Goal: Task Accomplishment & Management: Complete application form

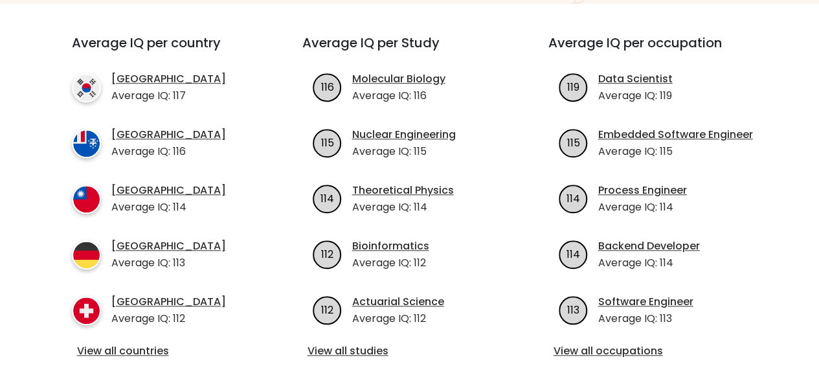
scroll to position [469, 0]
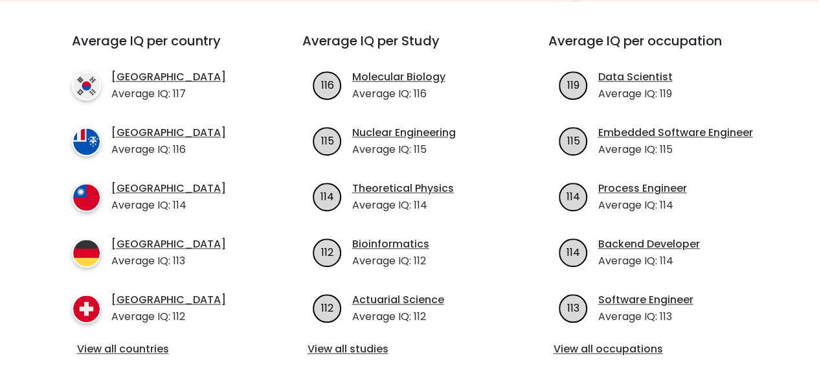
click at [233, 257] on ul "South Korea Average IQ: 117 French Southern Territories Average IQ: 116 Taiwan …" at bounding box center [164, 196] width 184 height 255
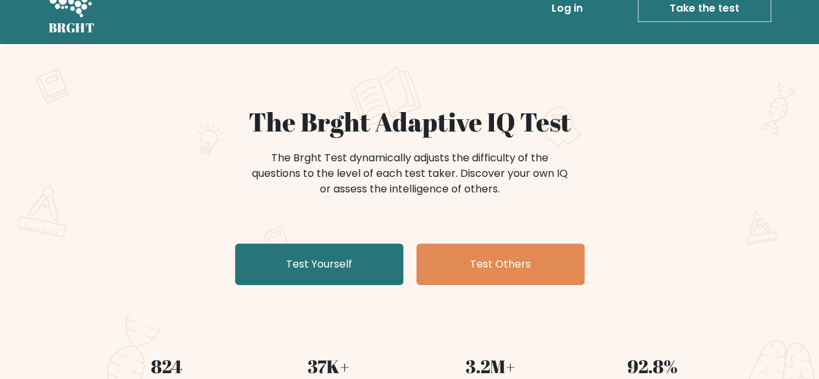
scroll to position [28, 0]
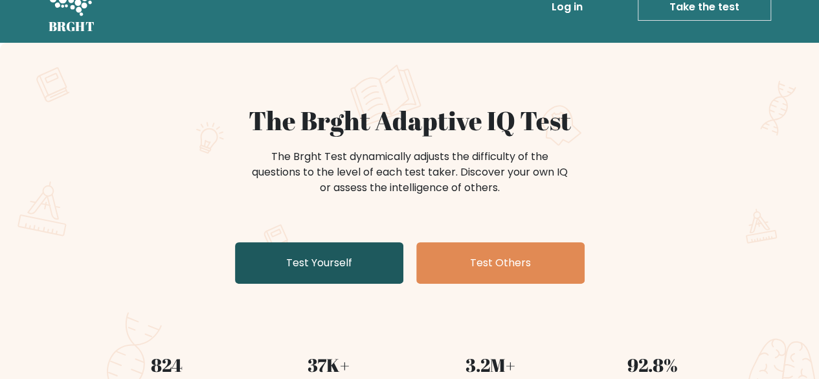
click at [325, 261] on link "Test Yourself" at bounding box center [319, 262] width 168 height 41
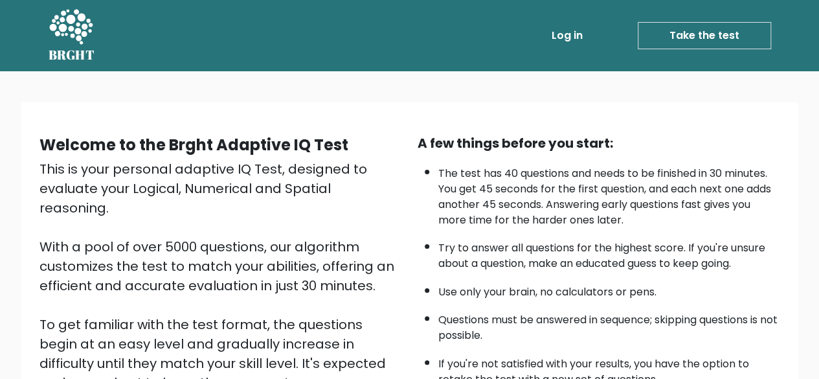
click at [760, 187] on li "The test has 40 questions and needs to be finished in 30 minutes. You get 45 se…" at bounding box center [609, 193] width 342 height 69
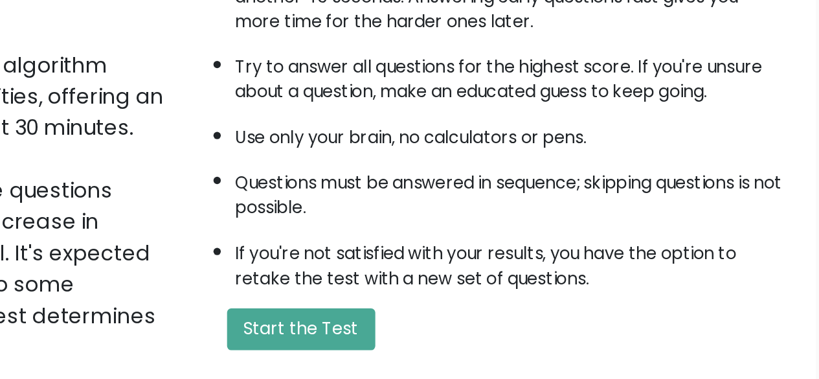
scroll to position [63, 0]
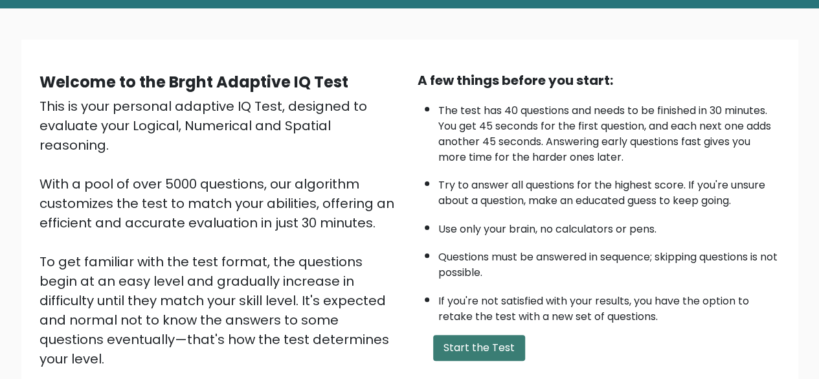
click at [468, 347] on button "Start the Test" at bounding box center [479, 348] width 92 height 26
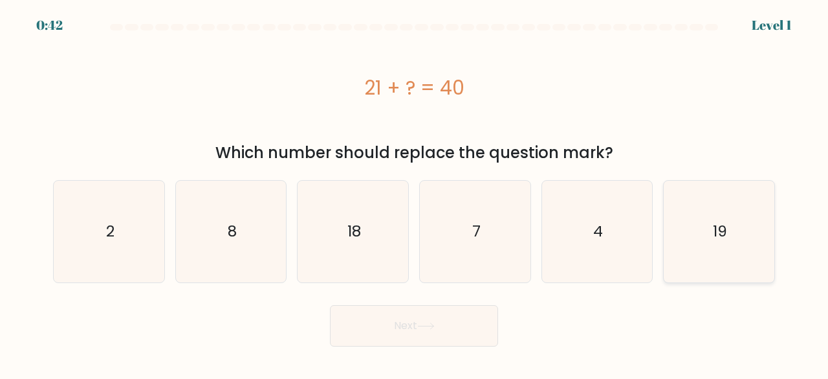
click at [720, 221] on text "19" at bounding box center [720, 231] width 14 height 21
click at [415, 193] on input "f. 19" at bounding box center [414, 191] width 1 height 3
radio input "true"
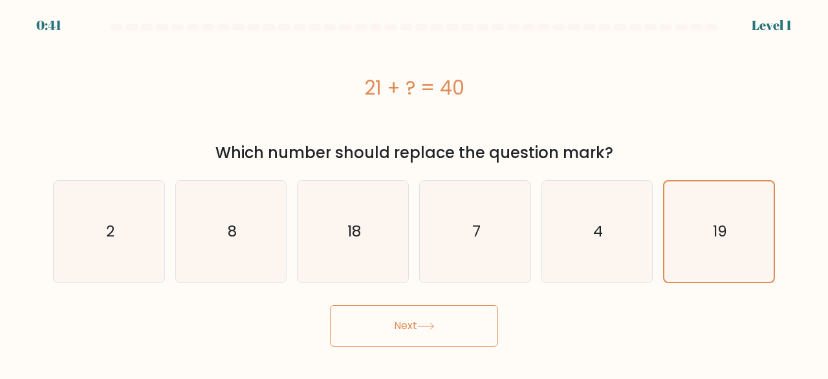
click at [437, 308] on button "Next" at bounding box center [414, 325] width 168 height 41
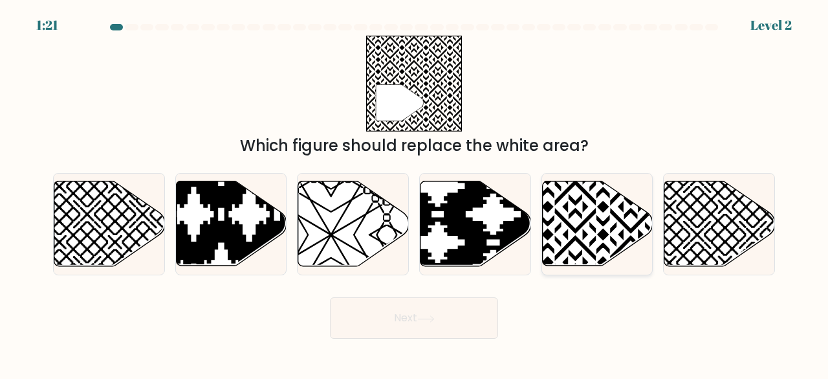
click at [611, 225] on icon at bounding box center [597, 223] width 111 height 85
click at [415, 193] on input "e." at bounding box center [414, 191] width 1 height 3
radio input "true"
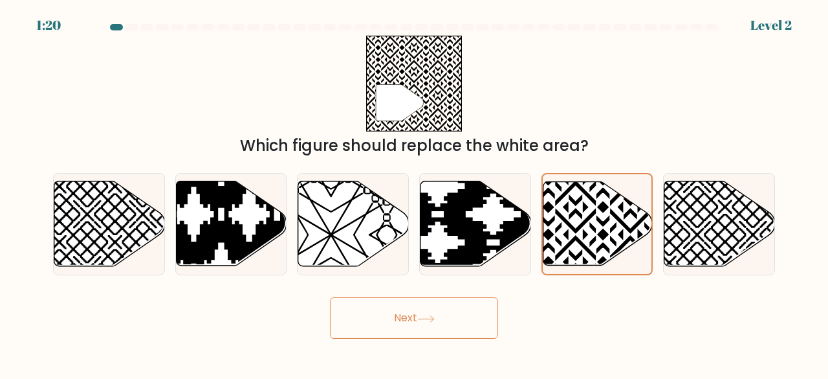
click at [423, 314] on button "Next" at bounding box center [414, 317] width 168 height 41
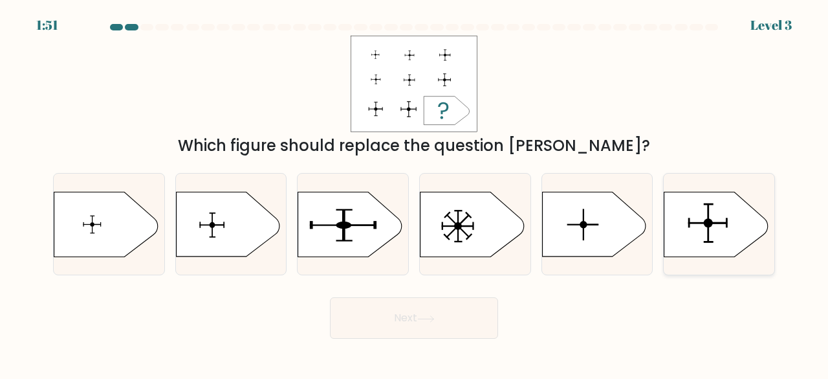
click at [714, 232] on icon at bounding box center [717, 224] width 104 height 65
click at [415, 193] on input "f." at bounding box center [414, 191] width 1 height 3
radio input "true"
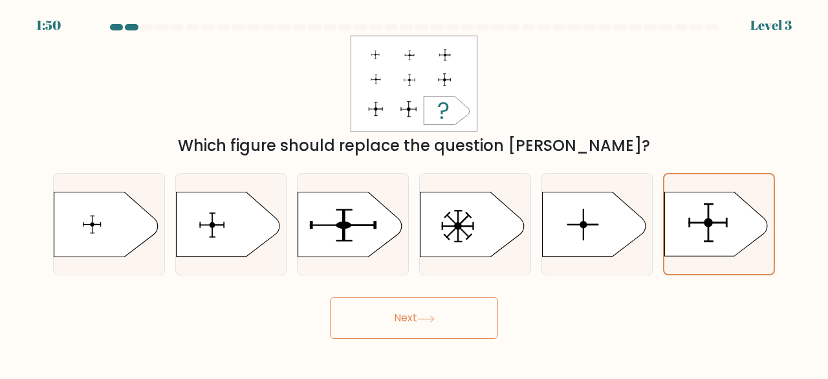
click at [394, 313] on button "Next" at bounding box center [414, 317] width 168 height 41
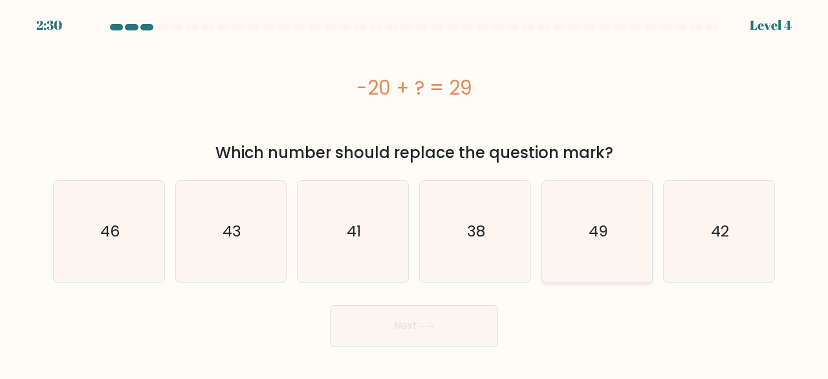
click at [645, 230] on icon "49" at bounding box center [598, 232] width 102 height 102
click at [415, 193] on input "e. 49" at bounding box center [414, 191] width 1 height 3
radio input "true"
click at [419, 327] on button "Next" at bounding box center [414, 325] width 168 height 41
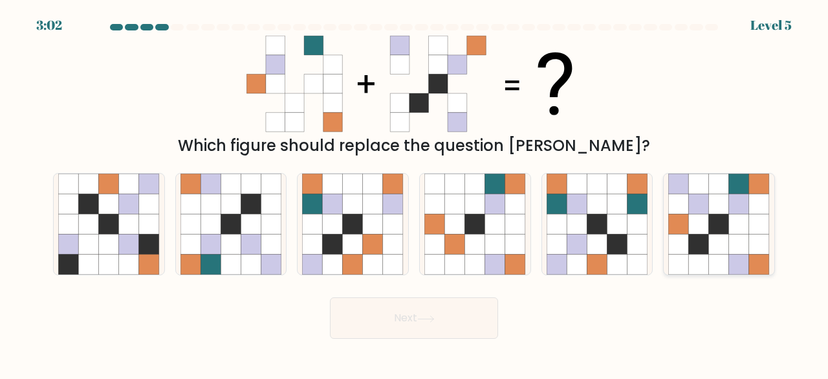
click at [737, 221] on icon at bounding box center [739, 224] width 20 height 20
click at [415, 193] on input "f." at bounding box center [414, 191] width 1 height 3
radio input "true"
click at [432, 315] on icon at bounding box center [425, 318] width 17 height 7
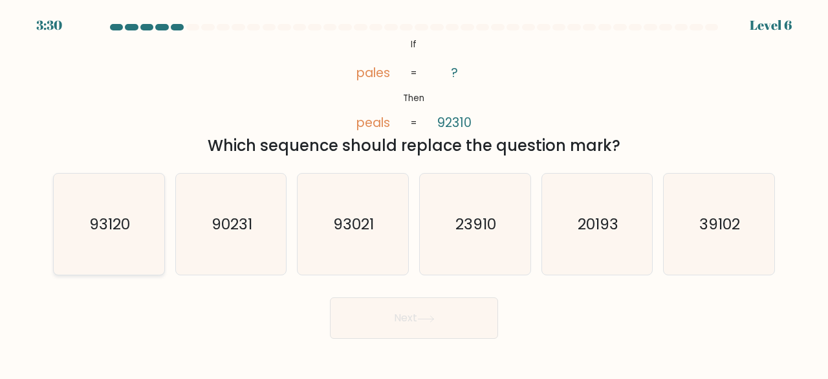
click at [118, 229] on text "93120" at bounding box center [109, 223] width 41 height 21
click at [414, 193] on input "a. 93120" at bounding box center [414, 191] width 1 height 3
radio input "true"
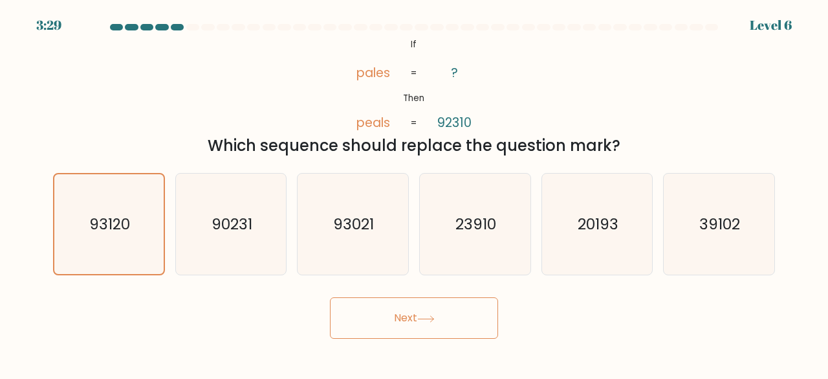
click at [402, 340] on body "3:29 Level 6 If" at bounding box center [414, 189] width 828 height 379
click at [391, 326] on button "Next" at bounding box center [414, 317] width 168 height 41
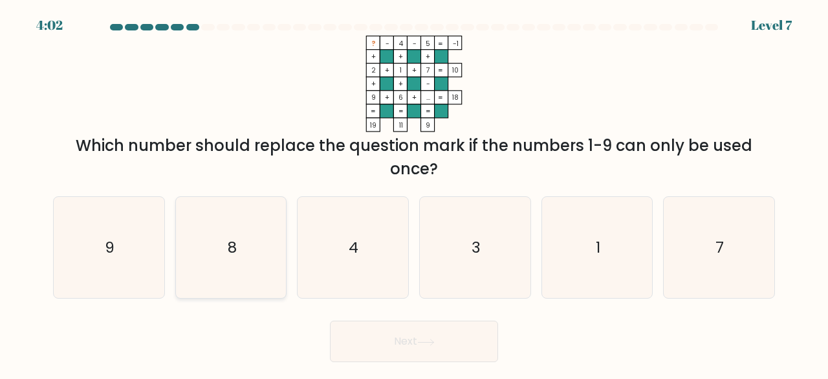
click at [219, 228] on icon "8" at bounding box center [232, 248] width 102 height 102
click at [414, 193] on input "b. 8" at bounding box center [414, 191] width 1 height 3
radio input "true"
click at [377, 345] on button "Next" at bounding box center [414, 340] width 168 height 41
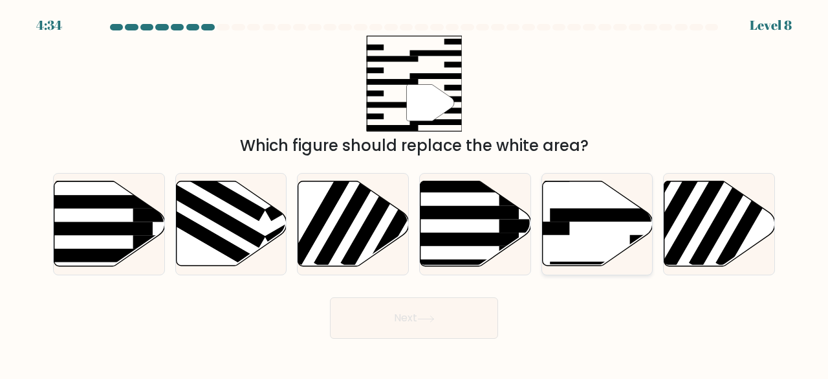
click at [604, 223] on icon at bounding box center [597, 223] width 111 height 85
click at [415, 193] on input "e." at bounding box center [414, 191] width 1 height 3
radio input "true"
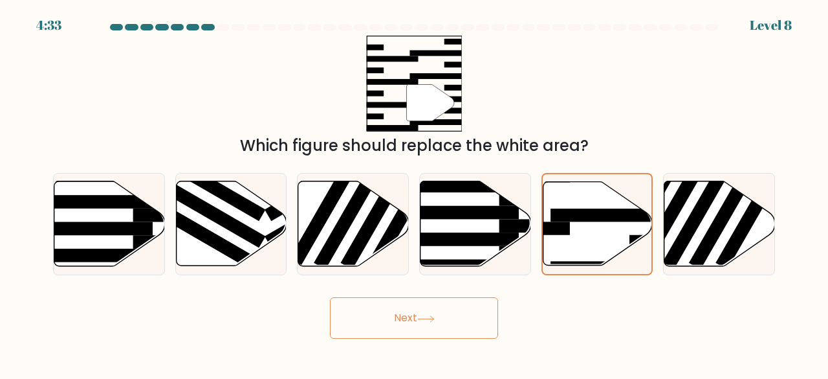
click at [422, 309] on button "Next" at bounding box center [414, 317] width 168 height 41
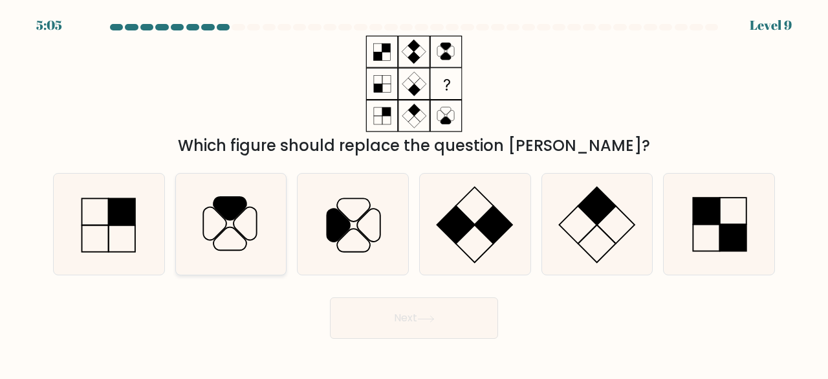
click at [237, 209] on icon at bounding box center [230, 208] width 33 height 23
click at [414, 193] on input "b." at bounding box center [414, 191] width 1 height 3
radio input "true"
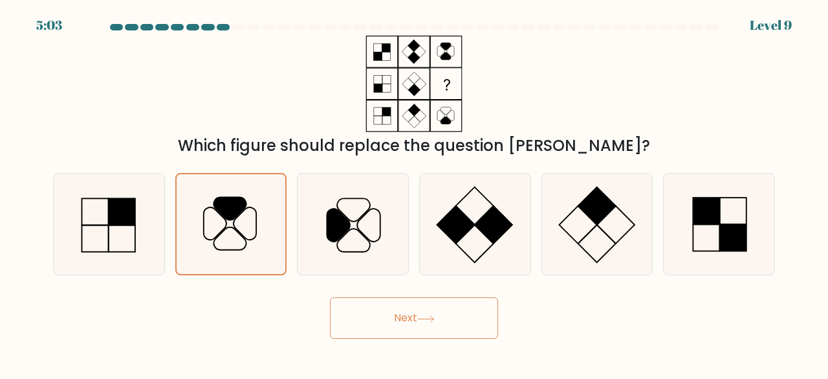
click at [445, 319] on button "Next" at bounding box center [414, 317] width 168 height 41
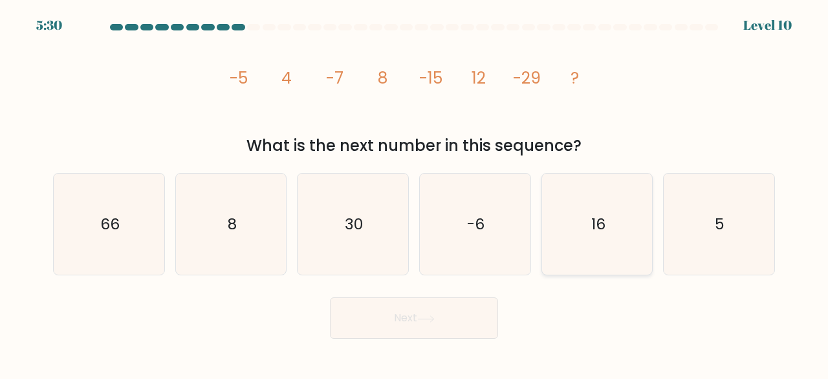
click at [602, 220] on text "16" at bounding box center [598, 223] width 14 height 21
click at [415, 193] on input "e. 16" at bounding box center [414, 191] width 1 height 3
radio input "true"
click at [386, 321] on button "Next" at bounding box center [414, 317] width 168 height 41
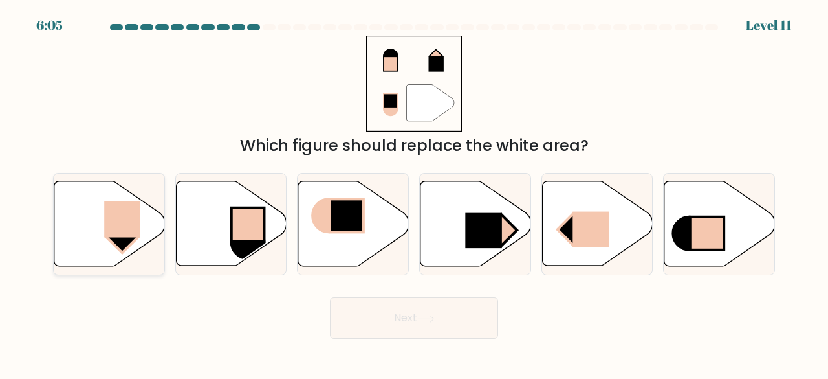
click at [75, 212] on icon at bounding box center [109, 223] width 111 height 85
click at [414, 193] on input "a." at bounding box center [414, 191] width 1 height 3
radio input "true"
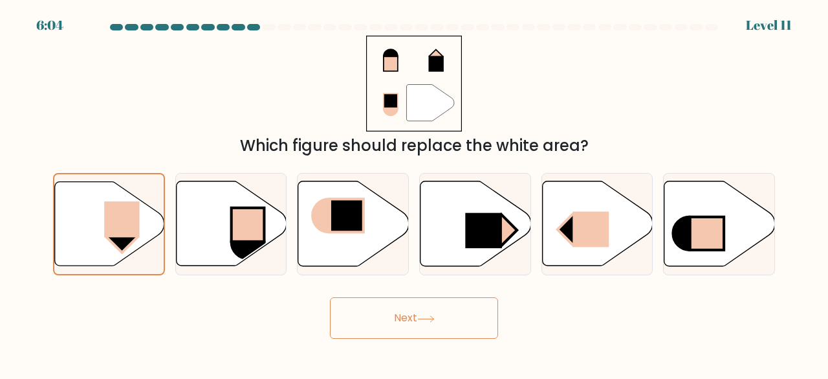
click at [409, 320] on button "Next" at bounding box center [414, 317] width 168 height 41
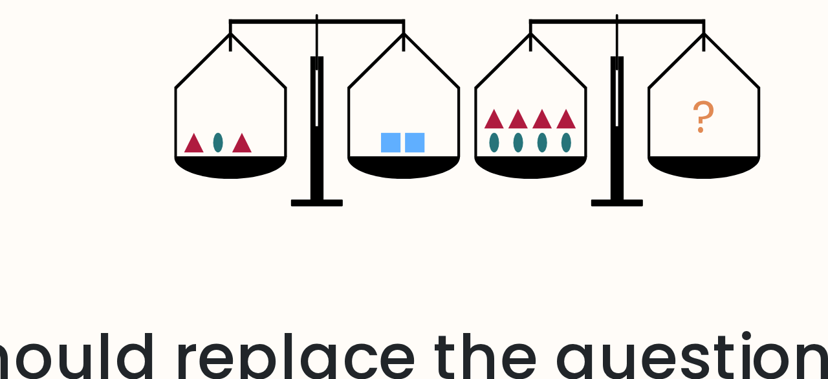
click at [431, 91] on ellipse at bounding box center [431, 91] width 3 height 5
click at [435, 91] on icon "?" at bounding box center [414, 84] width 150 height 96
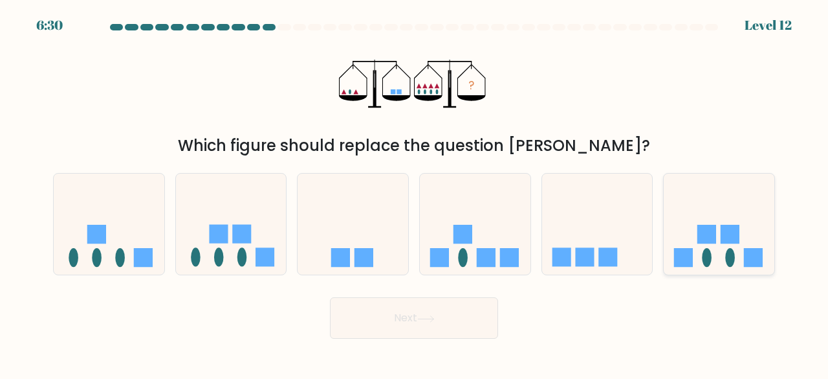
click at [716, 240] on rect at bounding box center [707, 234] width 19 height 19
click at [415, 193] on input "f." at bounding box center [414, 191] width 1 height 3
radio input "true"
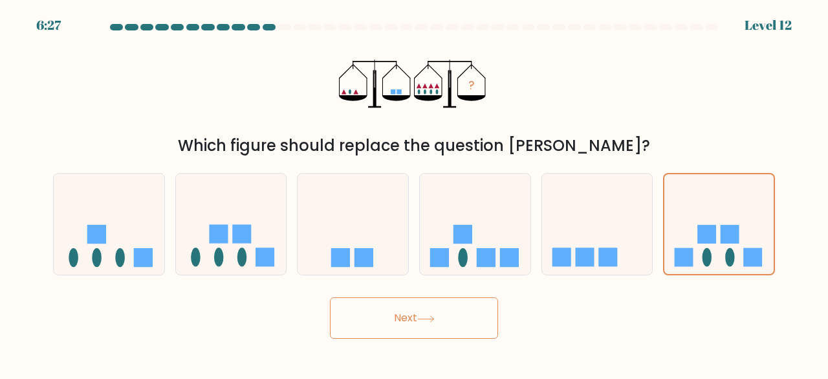
click at [367, 314] on button "Next" at bounding box center [414, 317] width 168 height 41
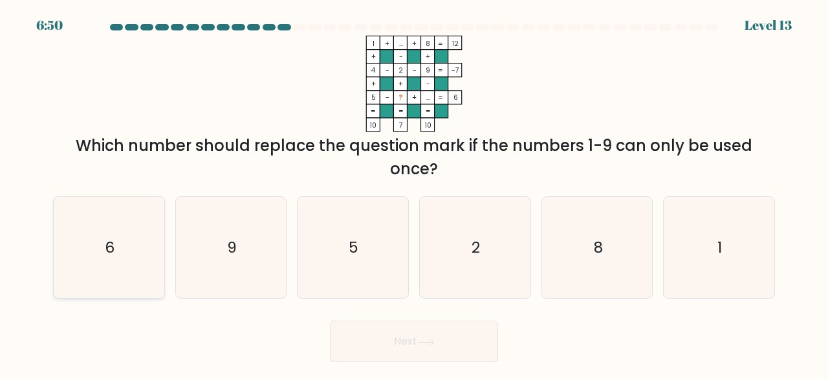
click at [143, 215] on icon "6" at bounding box center [109, 248] width 102 height 102
click at [414, 193] on input "a. 6" at bounding box center [414, 191] width 1 height 3
radio input "true"
click at [380, 345] on button "Next" at bounding box center [414, 340] width 168 height 41
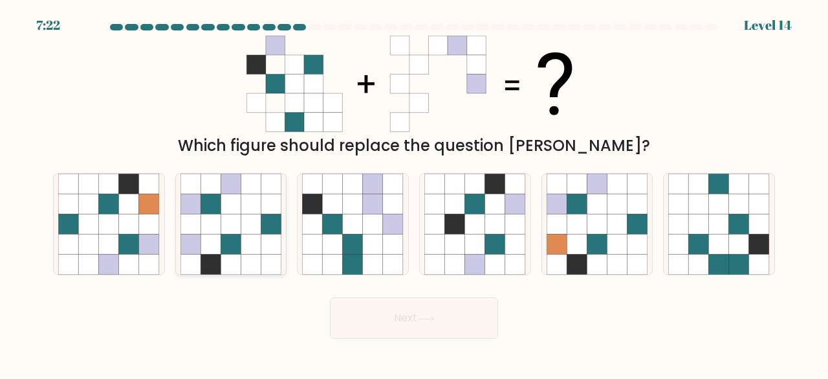
click at [225, 214] on icon at bounding box center [231, 203] width 20 height 20
click at [414, 193] on input "b." at bounding box center [414, 191] width 1 height 3
radio input "true"
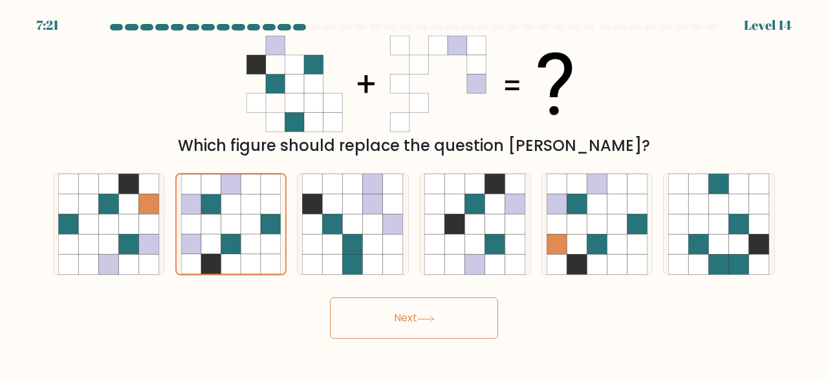
click at [379, 306] on button "Next" at bounding box center [414, 317] width 168 height 41
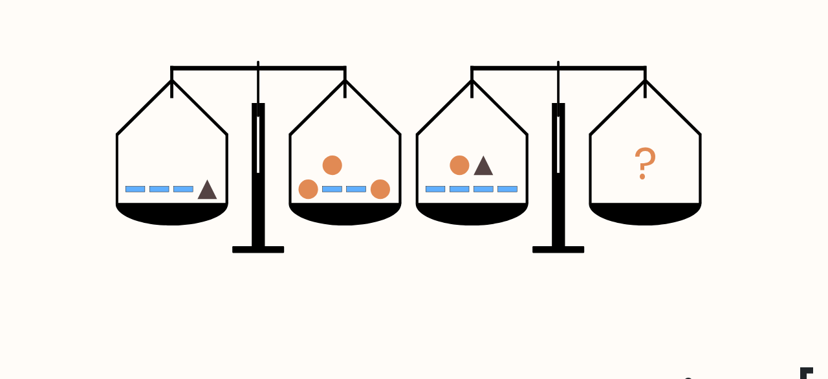
drag, startPoint x: 356, startPoint y: 91, endPoint x: 363, endPoint y: 93, distance: 7.2
click at [363, 93] on g at bounding box center [353, 91] width 23 height 5
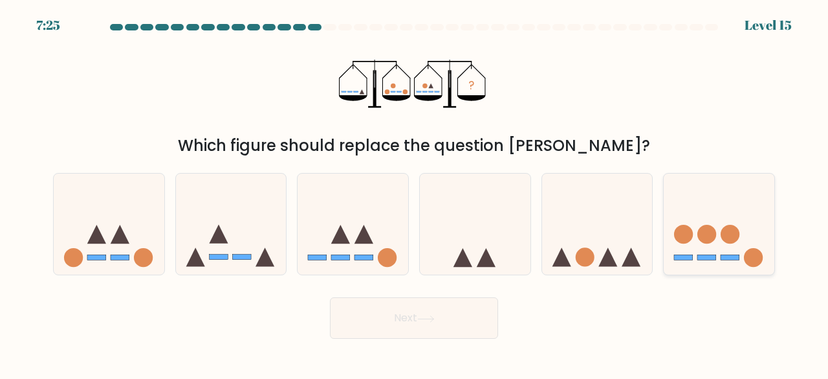
click at [762, 257] on circle at bounding box center [753, 257] width 19 height 19
click at [415, 193] on input "f." at bounding box center [414, 191] width 1 height 3
radio input "true"
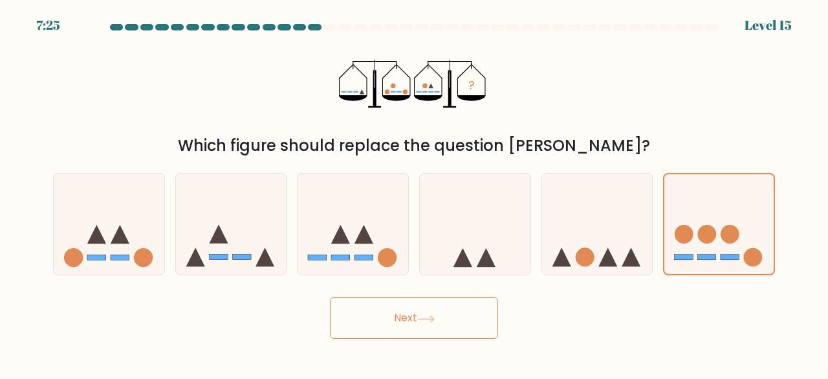
click at [386, 324] on button "Next" at bounding box center [414, 317] width 168 height 41
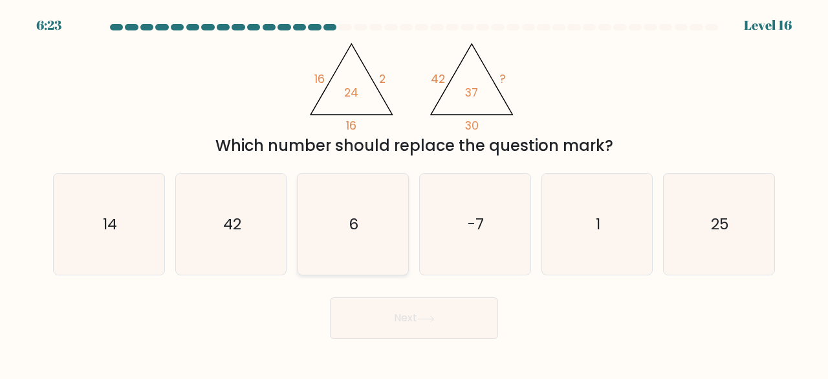
click at [370, 221] on icon "6" at bounding box center [353, 224] width 102 height 102
click at [414, 193] on input "c. 6" at bounding box center [414, 191] width 1 height 3
radio input "true"
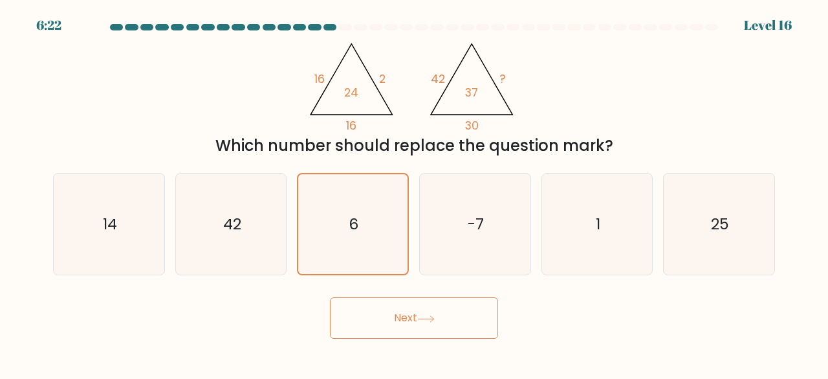
click at [404, 309] on button "Next" at bounding box center [414, 317] width 168 height 41
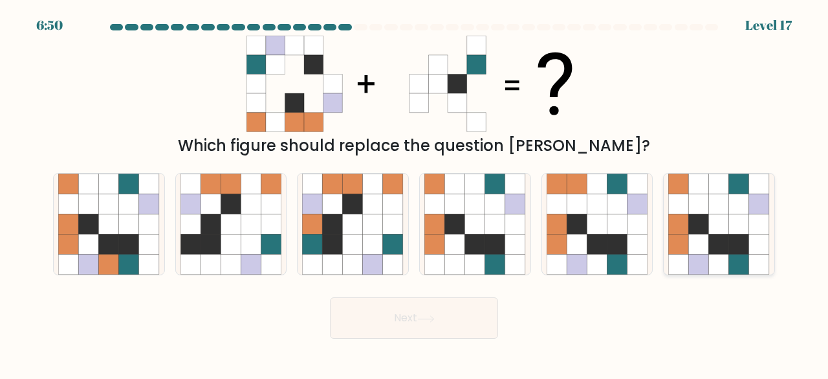
click at [710, 238] on icon at bounding box center [719, 244] width 20 height 20
click at [415, 193] on input "f." at bounding box center [414, 191] width 1 height 3
radio input "true"
click at [390, 314] on button "Next" at bounding box center [414, 317] width 168 height 41
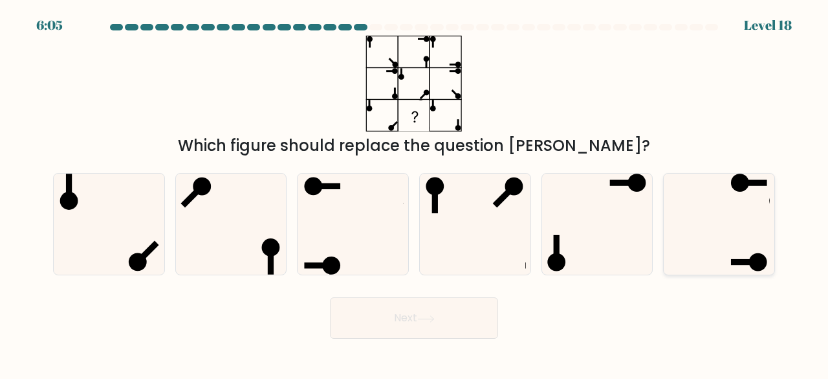
click at [707, 210] on icon at bounding box center [719, 224] width 102 height 102
click at [415, 193] on input "f." at bounding box center [414, 191] width 1 height 3
radio input "true"
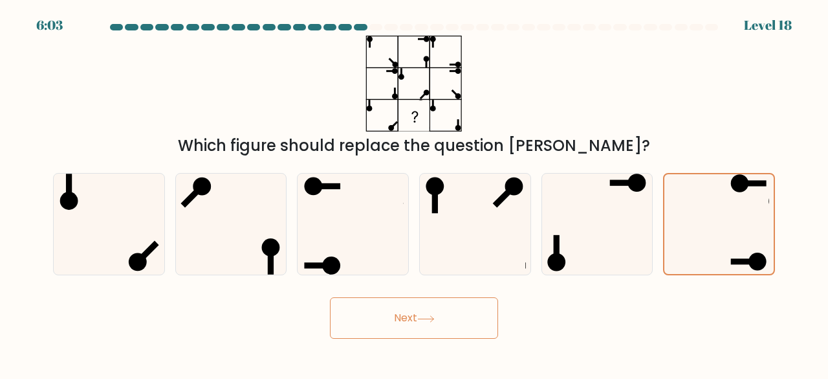
click at [415, 329] on button "Next" at bounding box center [414, 317] width 168 height 41
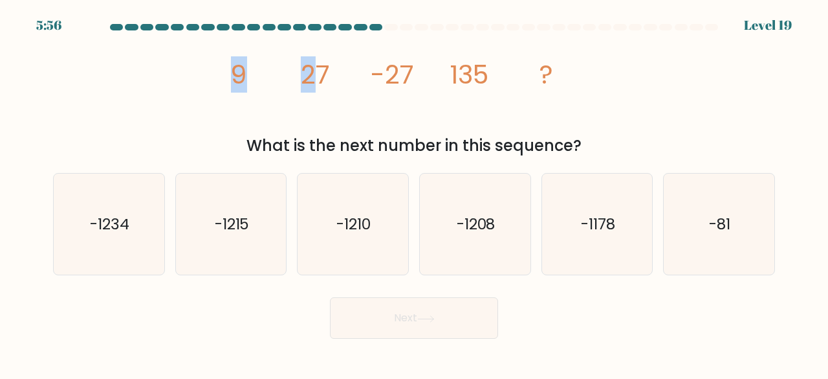
drag, startPoint x: 229, startPoint y: 79, endPoint x: 317, endPoint y: 80, distance: 88.0
click at [317, 80] on icon "image/svg+xml 9 27 -27 135 ?" at bounding box center [414, 84] width 384 height 96
click at [317, 80] on tspan "27" at bounding box center [315, 74] width 29 height 36
click at [247, 239] on icon "-1215" at bounding box center [232, 224] width 102 height 102
click at [414, 193] on input "b. -1215" at bounding box center [414, 191] width 1 height 3
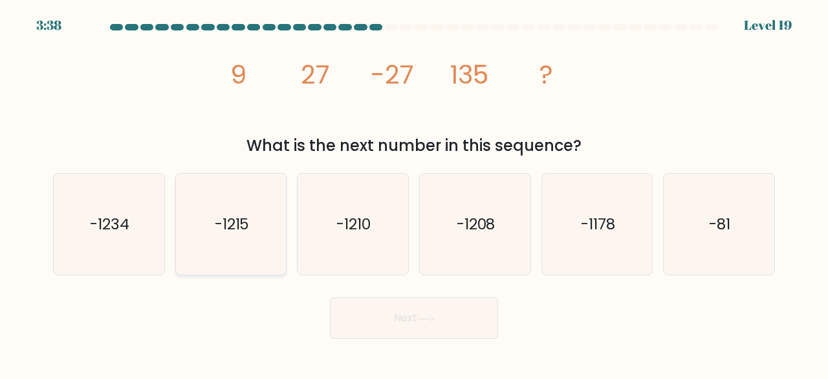
radio input "true"
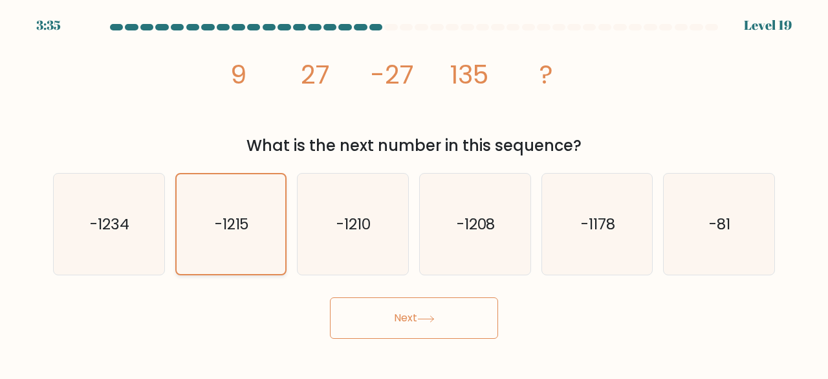
click at [250, 218] on text "-1215" at bounding box center [232, 224] width 35 height 21
click at [414, 193] on input "b. -1215" at bounding box center [414, 191] width 1 height 3
click at [714, 230] on text "-81" at bounding box center [720, 223] width 21 height 21
click at [415, 193] on input "f. -81" at bounding box center [414, 191] width 1 height 3
radio input "true"
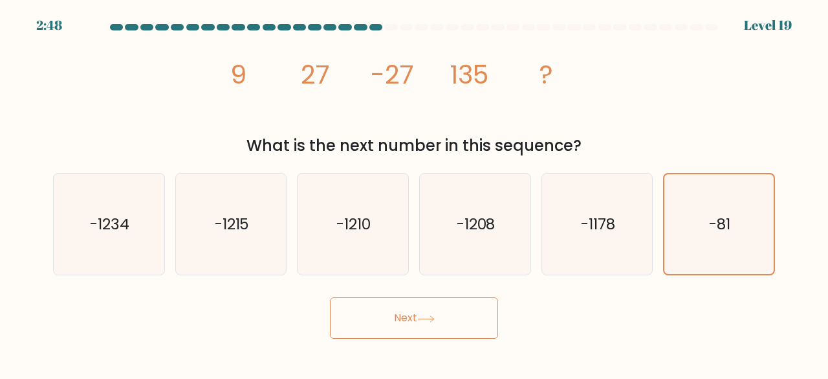
click at [432, 324] on button "Next" at bounding box center [414, 317] width 168 height 41
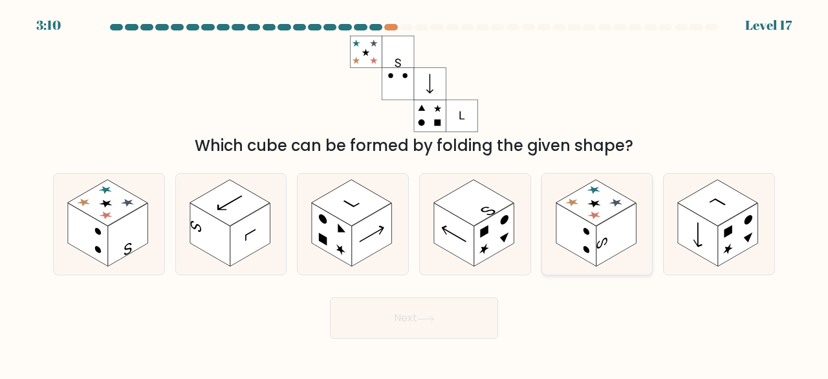
click at [573, 236] on rect at bounding box center [576, 234] width 40 height 63
click at [415, 193] on input "e." at bounding box center [414, 191] width 1 height 3
radio input "true"
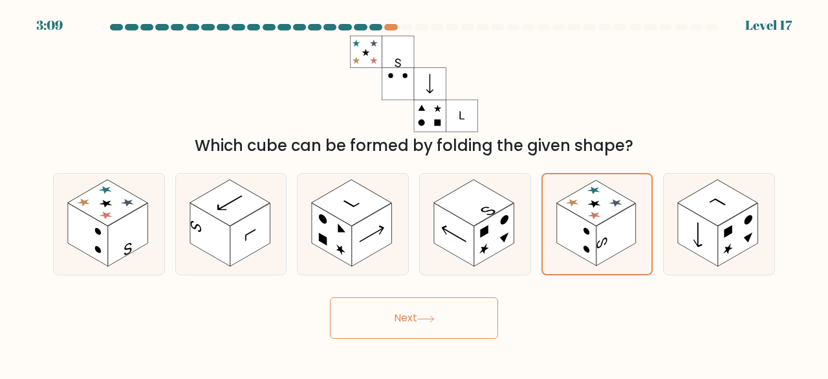
click at [408, 314] on button "Next" at bounding box center [414, 317] width 168 height 41
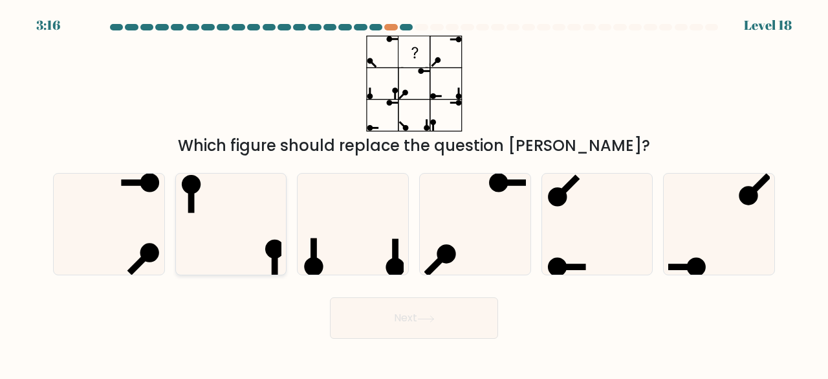
click at [250, 232] on icon at bounding box center [232, 224] width 102 height 102
click at [414, 193] on input "b." at bounding box center [414, 191] width 1 height 3
radio input "true"
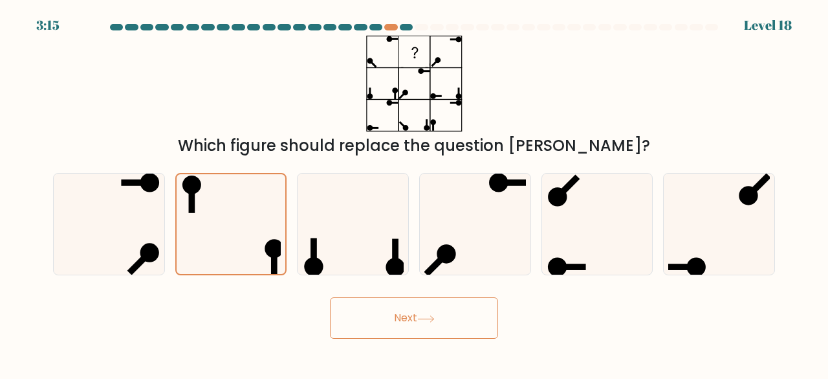
click at [438, 318] on button "Next" at bounding box center [414, 317] width 168 height 41
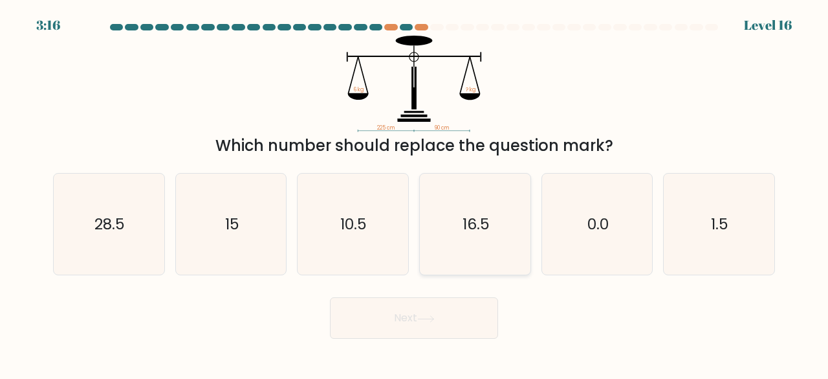
click at [516, 187] on icon "16.5" at bounding box center [475, 224] width 102 height 102
click at [415, 190] on input "d. 16.5" at bounding box center [414, 191] width 1 height 3
radio input "true"
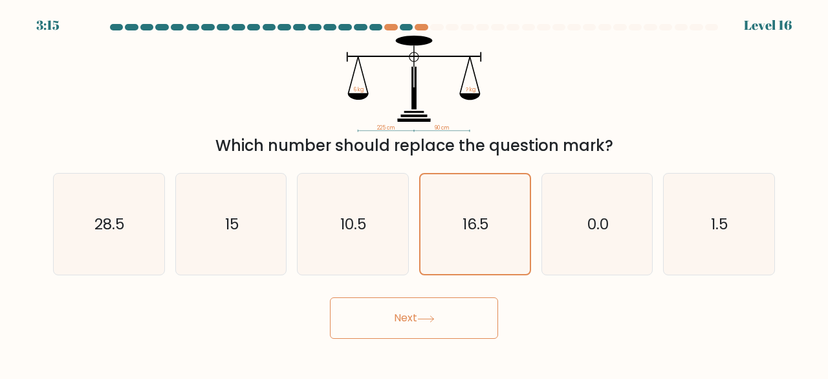
click at [443, 300] on button "Next" at bounding box center [414, 317] width 168 height 41
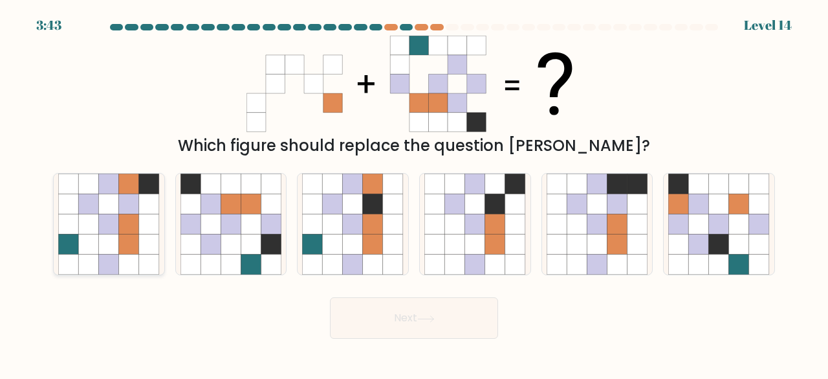
click at [91, 230] on icon at bounding box center [88, 224] width 20 height 20
click at [414, 193] on input "a." at bounding box center [414, 191] width 1 height 3
radio input "true"
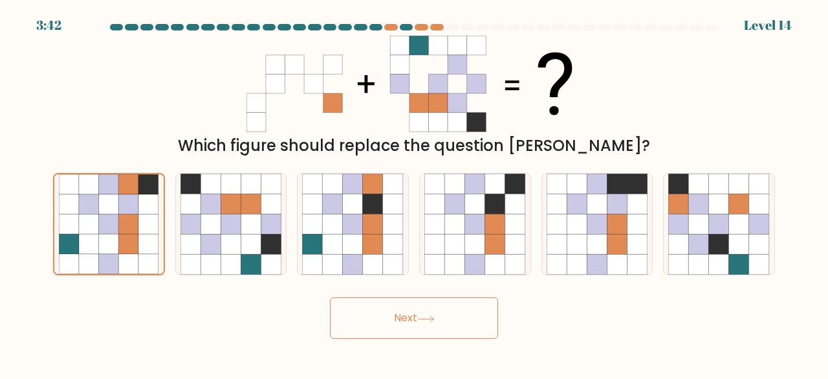
click at [417, 337] on button "Next" at bounding box center [414, 317] width 168 height 41
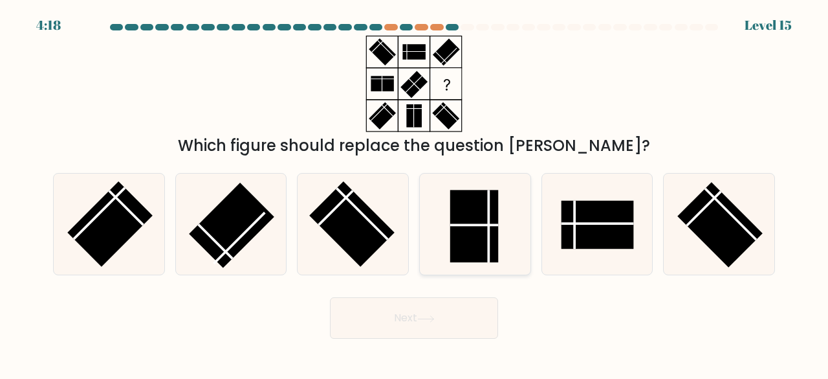
click at [481, 214] on rect at bounding box center [474, 226] width 49 height 72
click at [415, 193] on input "d." at bounding box center [414, 191] width 1 height 3
radio input "true"
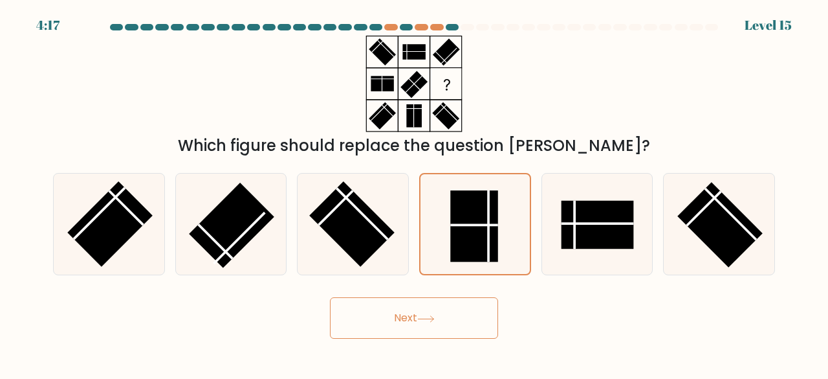
click at [426, 319] on icon at bounding box center [425, 318] width 17 height 7
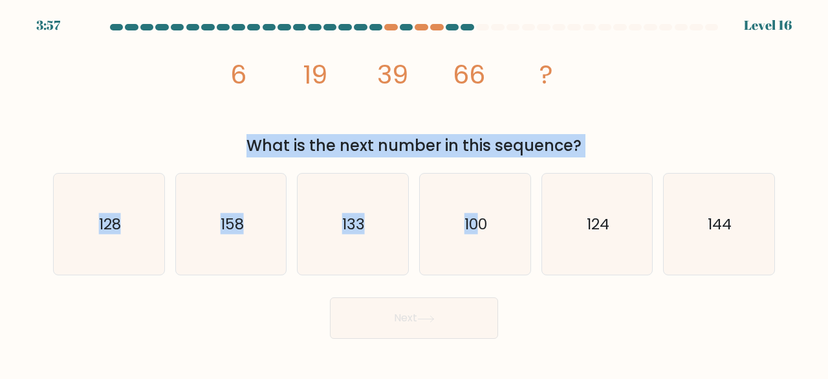
drag, startPoint x: 476, startPoint y: 238, endPoint x: 566, endPoint y: 116, distance: 151.8
click at [566, 116] on form at bounding box center [414, 181] width 828 height 314
click at [566, 116] on icon "image/svg+xml 6 19 39 66 ?" at bounding box center [414, 84] width 384 height 96
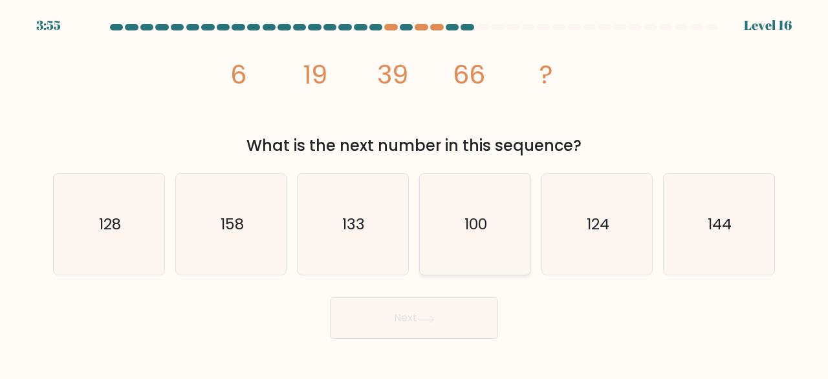
click at [490, 209] on icon "100" at bounding box center [475, 224] width 102 height 102
click at [415, 193] on input "d. 100" at bounding box center [414, 191] width 1 height 3
radio input "true"
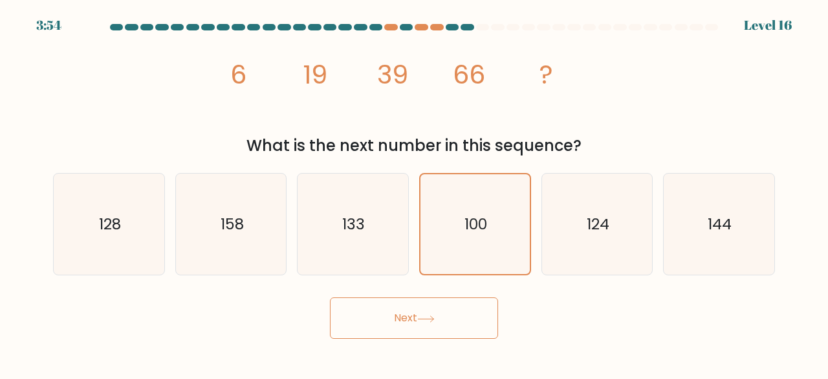
click at [448, 309] on button "Next" at bounding box center [414, 317] width 168 height 41
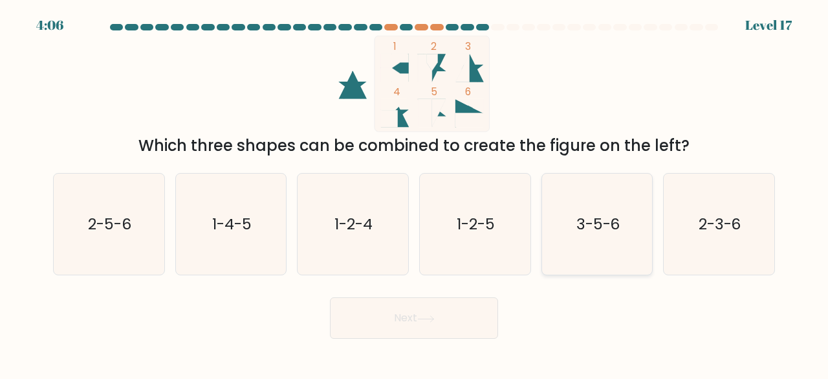
click at [613, 240] on icon "3-5-6" at bounding box center [598, 224] width 102 height 102
click at [415, 193] on input "e. 3-5-6" at bounding box center [414, 191] width 1 height 3
radio input "true"
click at [443, 314] on button "Next" at bounding box center [414, 317] width 168 height 41
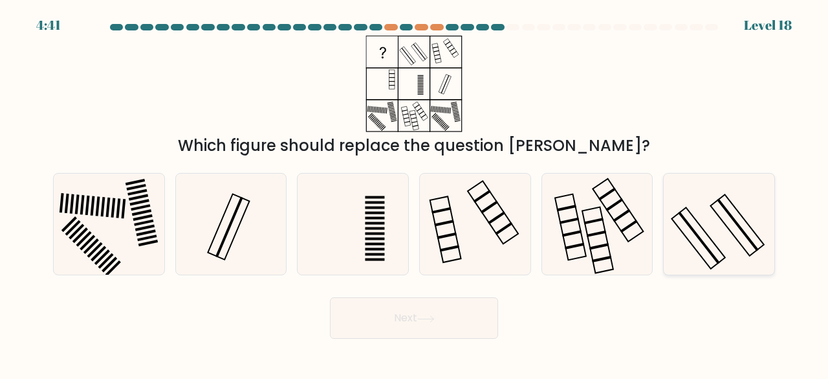
click at [726, 226] on icon at bounding box center [719, 224] width 102 height 102
click at [415, 193] on input "f." at bounding box center [414, 191] width 1 height 3
radio input "true"
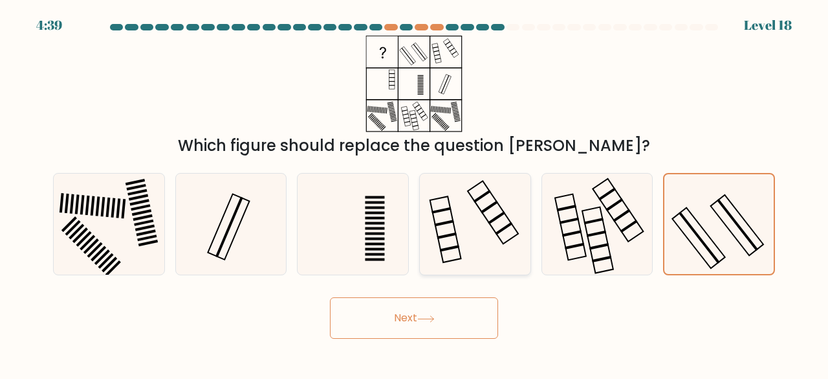
click at [478, 206] on rect at bounding box center [493, 212] width 50 height 63
click at [415, 193] on input "d." at bounding box center [414, 191] width 1 height 3
radio input "true"
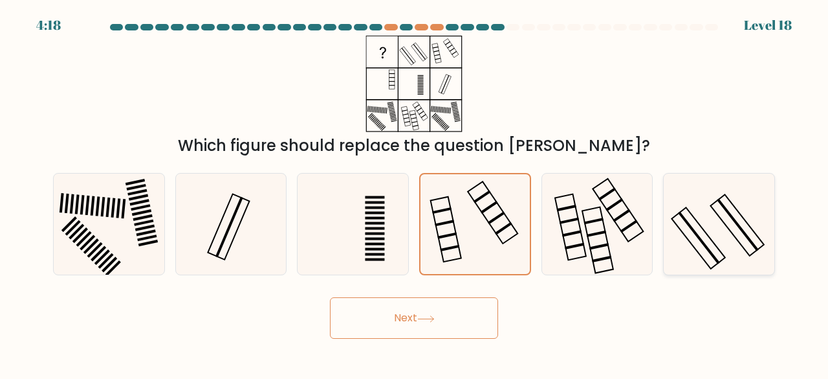
click at [708, 217] on icon at bounding box center [719, 224] width 102 height 102
click at [415, 193] on input "f." at bounding box center [414, 191] width 1 height 3
radio input "true"
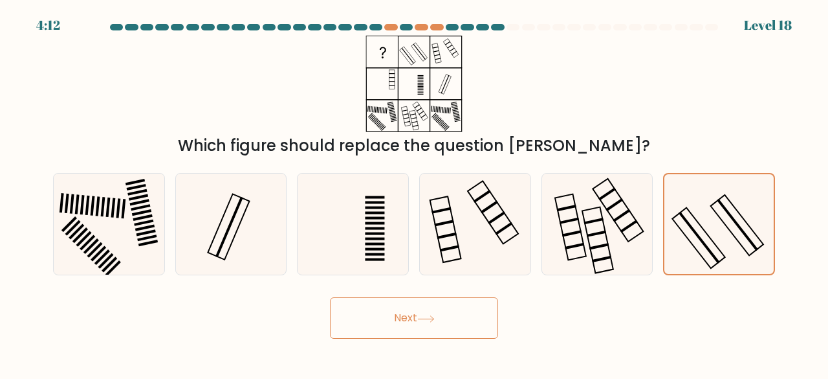
click at [422, 320] on icon at bounding box center [425, 318] width 17 height 7
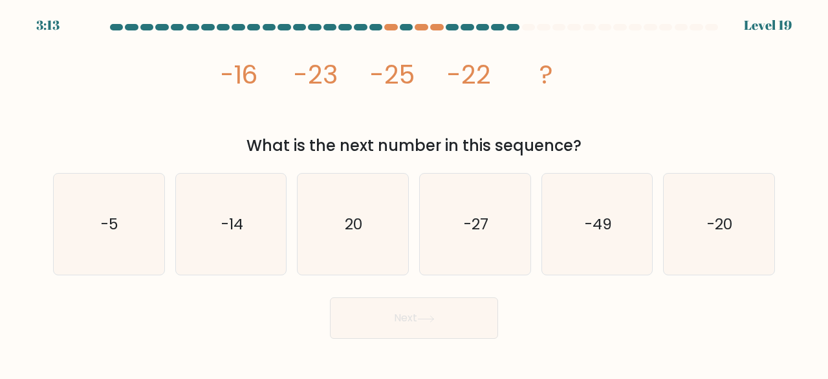
click at [230, 73] on tspan "-16" at bounding box center [238, 74] width 38 height 36
drag, startPoint x: 230, startPoint y: 73, endPoint x: 324, endPoint y: 89, distance: 94.5
click at [324, 89] on g "-16 -23 -25 -22 ?" at bounding box center [385, 74] width 333 height 36
click at [374, 113] on icon "image/svg+xml -16 -23 -25 -22 ?" at bounding box center [414, 84] width 384 height 96
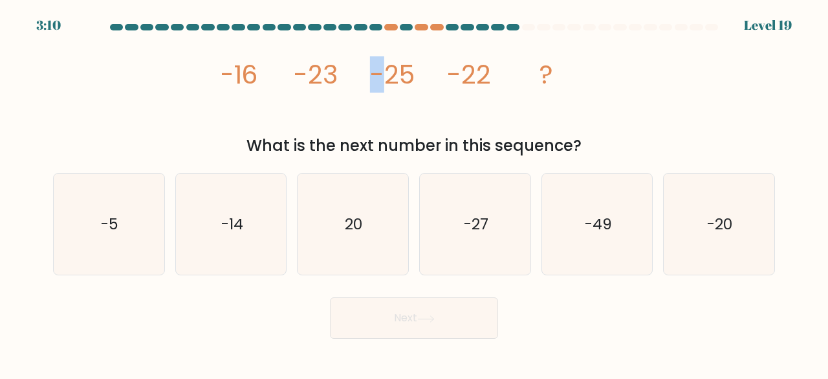
click at [374, 113] on icon "image/svg+xml -16 -23 -25 -22 ?" at bounding box center [414, 84] width 384 height 96
click at [432, 142] on div "What is the next number in this sequence?" at bounding box center [414, 145] width 707 height 23
click at [527, 24] on div at bounding box center [528, 27] width 13 height 6
click at [507, 235] on icon "-27" at bounding box center [475, 224] width 102 height 102
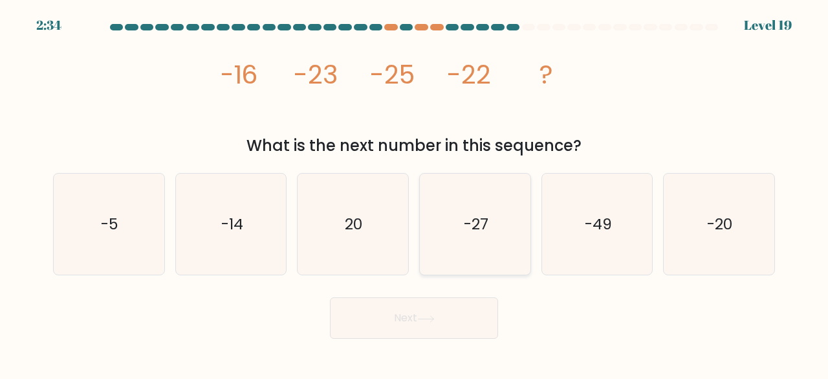
click at [415, 193] on input "d. -27" at bounding box center [414, 191] width 1 height 3
radio input "true"
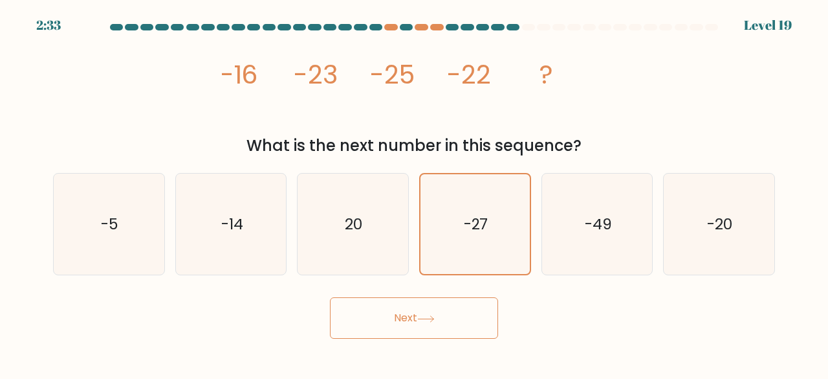
click at [411, 330] on button "Next" at bounding box center [414, 317] width 168 height 41
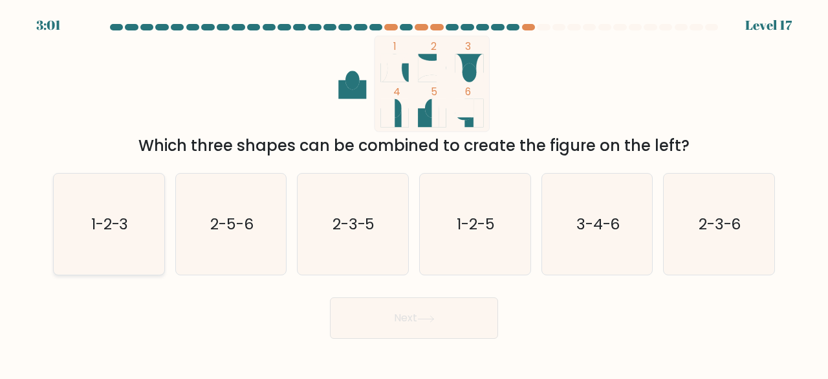
click at [91, 234] on text "1-2-3" at bounding box center [110, 223] width 38 height 21
click at [414, 193] on input "a. 1-2-3" at bounding box center [414, 191] width 1 height 3
radio input "true"
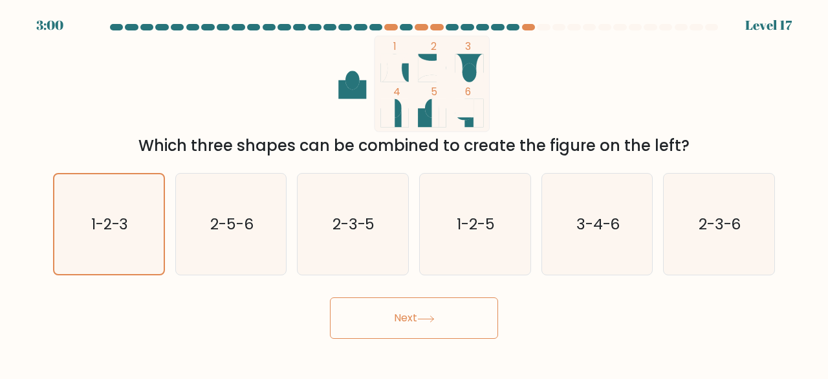
click at [382, 332] on button "Next" at bounding box center [414, 317] width 168 height 41
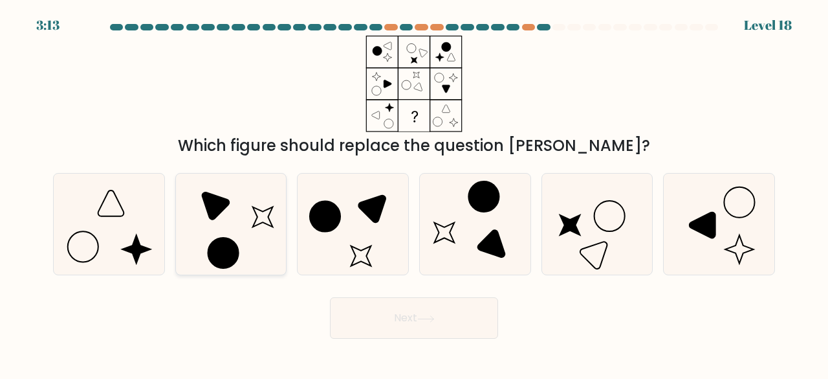
click at [238, 204] on icon at bounding box center [232, 224] width 102 height 102
click at [414, 193] on input "b." at bounding box center [414, 191] width 1 height 3
radio input "true"
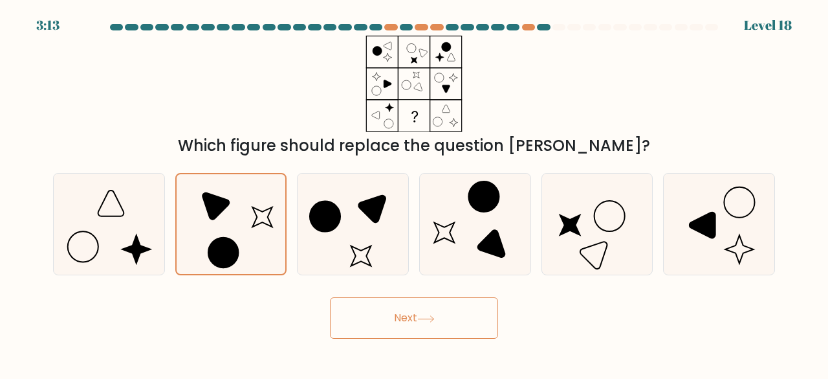
click at [441, 344] on body "3:13 Level 18" at bounding box center [414, 189] width 828 height 379
click at [415, 324] on button "Next" at bounding box center [414, 317] width 168 height 41
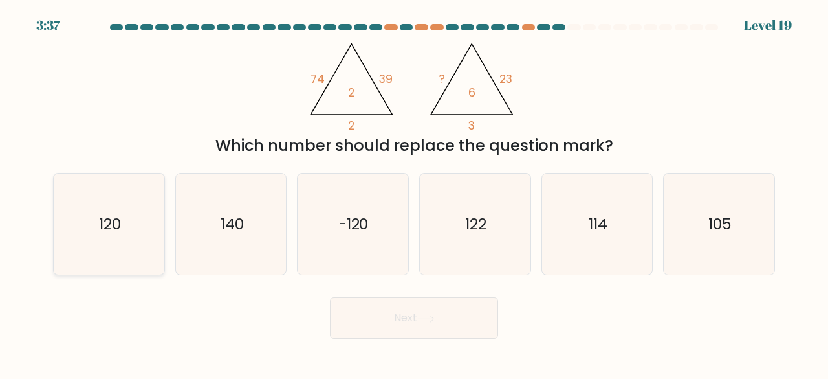
click at [115, 214] on text "120" at bounding box center [110, 223] width 22 height 21
click at [414, 193] on input "a. 120" at bounding box center [414, 191] width 1 height 3
radio input "true"
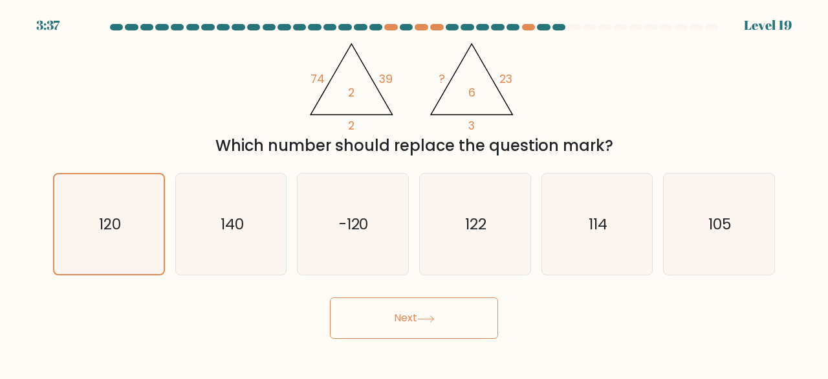
click at [379, 302] on button "Next" at bounding box center [414, 317] width 168 height 41
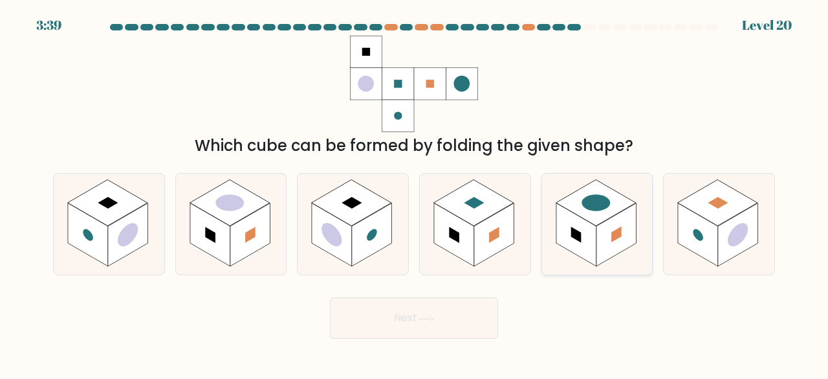
click at [604, 222] on rect at bounding box center [617, 234] width 40 height 63
click at [415, 193] on input "e." at bounding box center [414, 191] width 1 height 3
radio input "true"
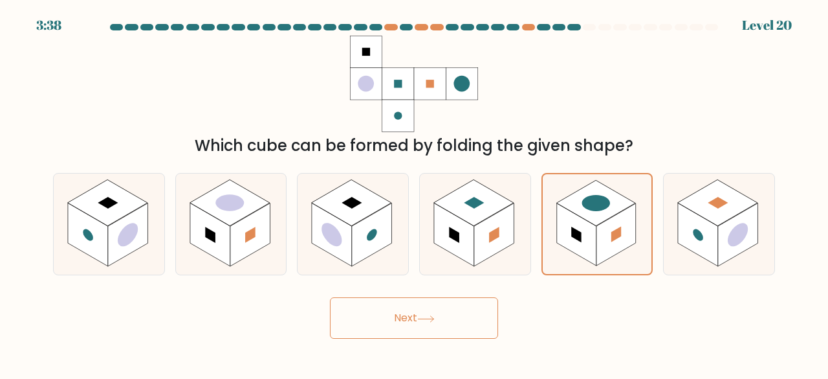
click at [434, 312] on button "Next" at bounding box center [414, 317] width 168 height 41
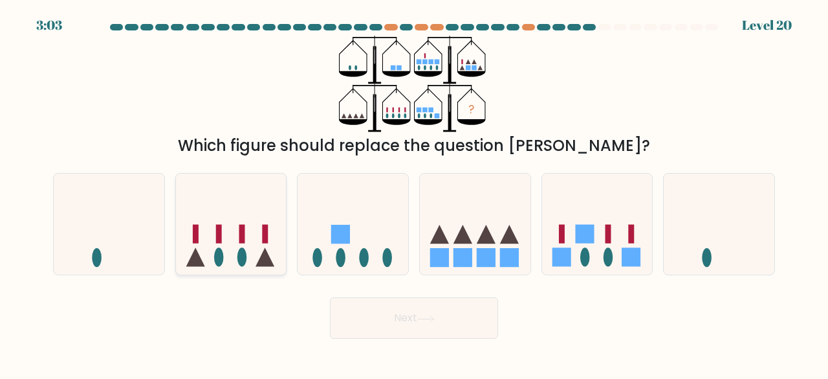
click at [248, 227] on icon at bounding box center [231, 223] width 111 height 91
click at [414, 193] on input "b." at bounding box center [414, 191] width 1 height 3
radio input "true"
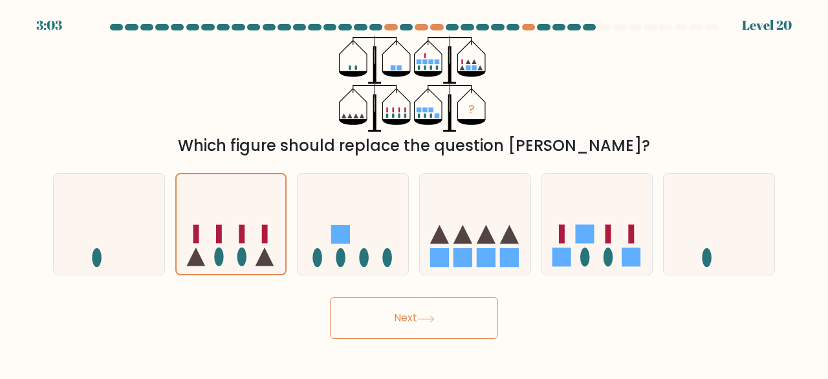
click at [395, 315] on button "Next" at bounding box center [414, 317] width 168 height 41
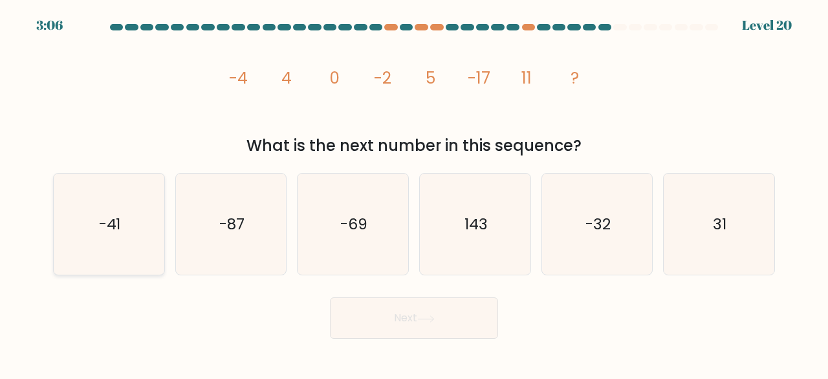
click at [131, 216] on icon "-41" at bounding box center [109, 224] width 102 height 102
click at [414, 193] on input "a. -41" at bounding box center [414, 191] width 1 height 3
radio input "true"
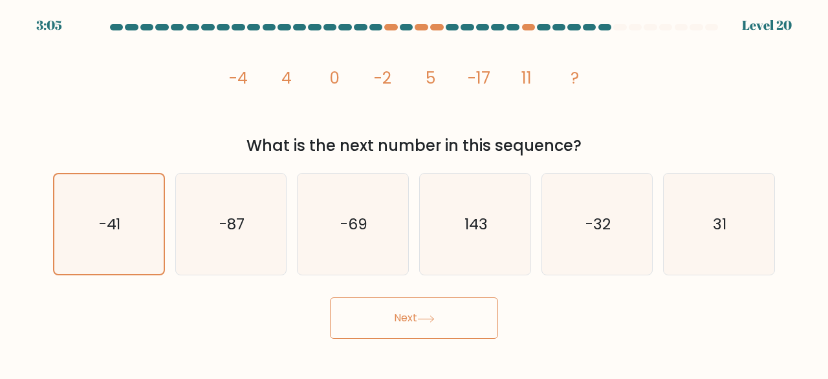
click at [396, 316] on button "Next" at bounding box center [414, 317] width 168 height 41
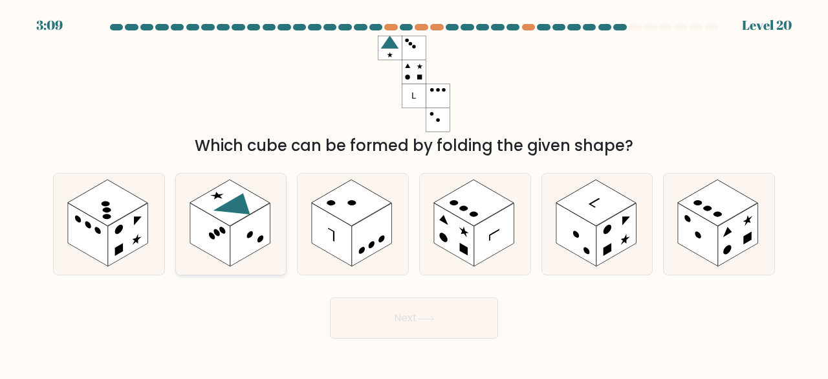
click at [262, 210] on rect at bounding box center [250, 234] width 40 height 63
click at [414, 193] on input "b." at bounding box center [414, 191] width 1 height 3
radio input "true"
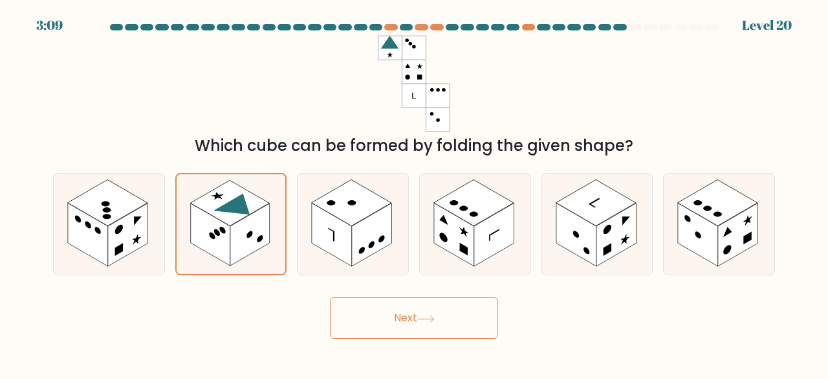
click at [422, 305] on button "Next" at bounding box center [414, 317] width 168 height 41
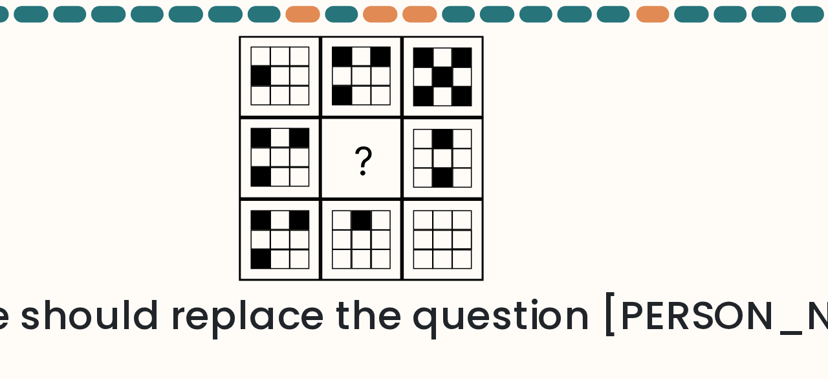
drag, startPoint x: 445, startPoint y: 78, endPoint x: 431, endPoint y: 98, distance: 24.2
click at [431, 98] on icon at bounding box center [414, 84] width 162 height 96
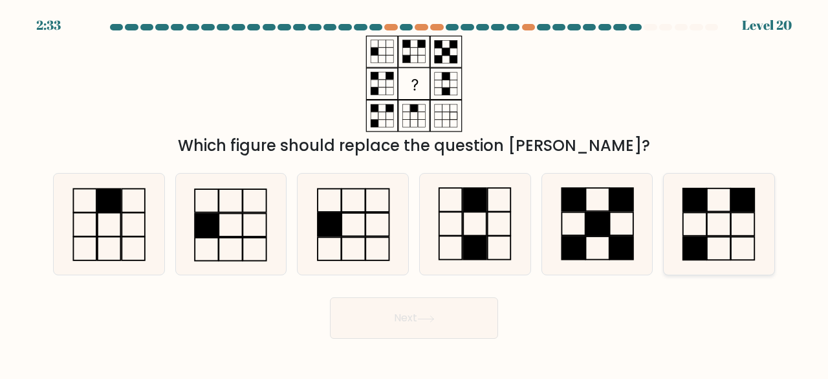
click at [712, 222] on icon at bounding box center [719, 224] width 102 height 102
click at [415, 193] on input "f." at bounding box center [414, 191] width 1 height 3
radio input "true"
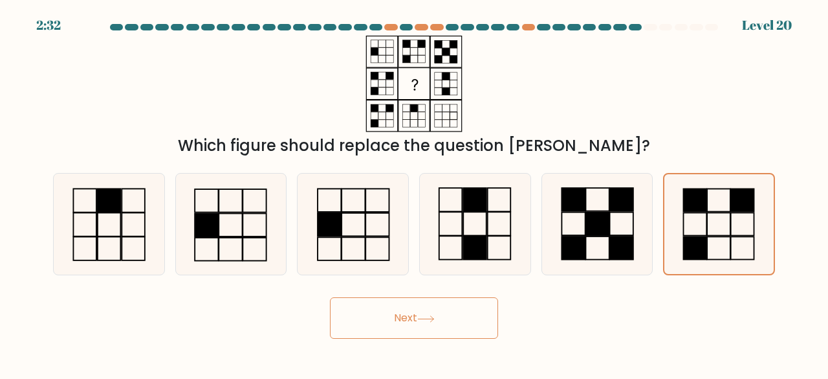
click at [489, 311] on button "Next" at bounding box center [414, 317] width 168 height 41
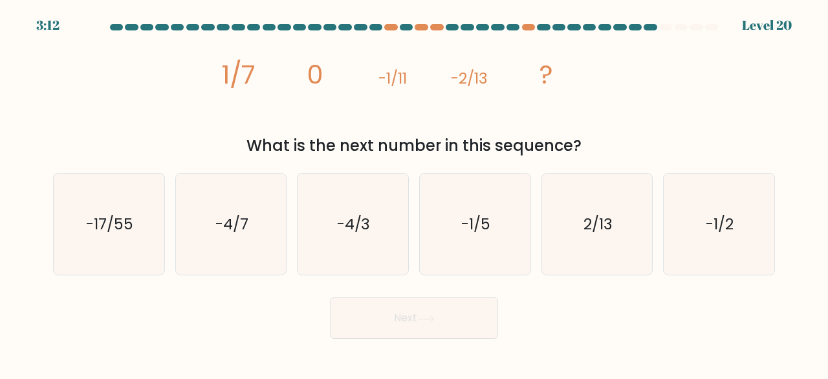
click at [242, 122] on icon "image/svg+xml 1/7 0 -1/11 -2/13 ?" at bounding box center [414, 84] width 384 height 96
click at [259, 232] on icon "-4/7" at bounding box center [232, 224] width 102 height 102
click at [414, 193] on input "b. -4/7" at bounding box center [414, 191] width 1 height 3
radio input "true"
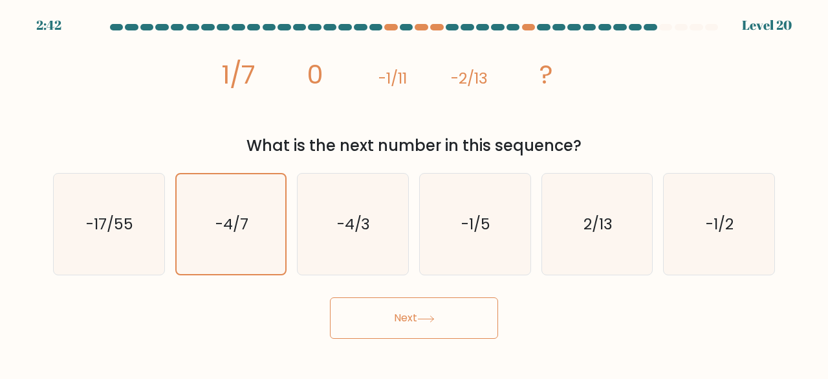
click at [408, 302] on button "Next" at bounding box center [414, 317] width 168 height 41
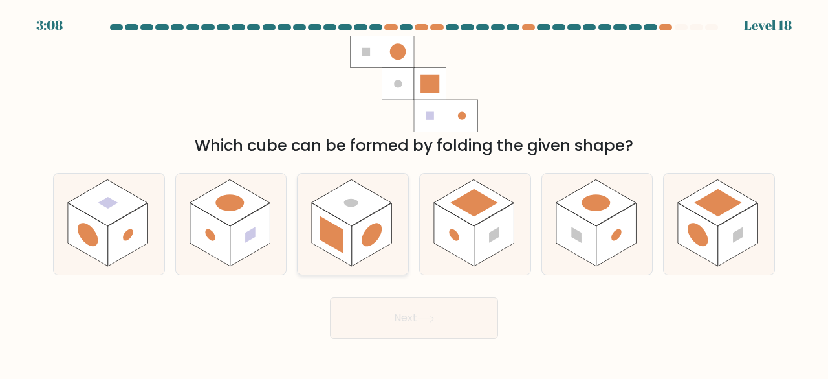
click at [351, 244] on rect at bounding box center [332, 234] width 40 height 63
click at [414, 193] on input "c." at bounding box center [414, 191] width 1 height 3
radio input "true"
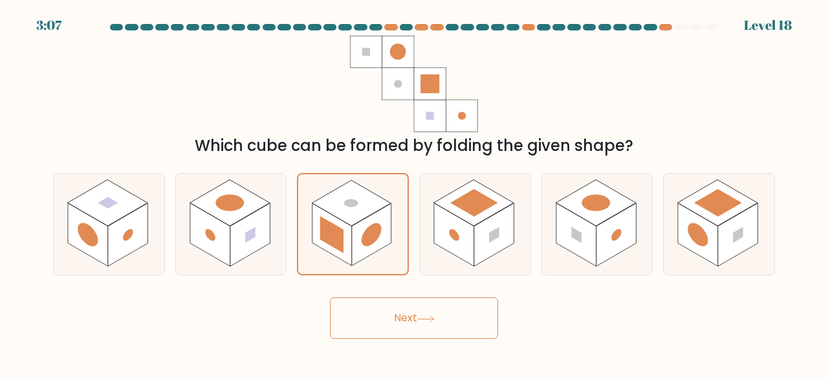
click at [412, 315] on button "Next" at bounding box center [414, 317] width 168 height 41
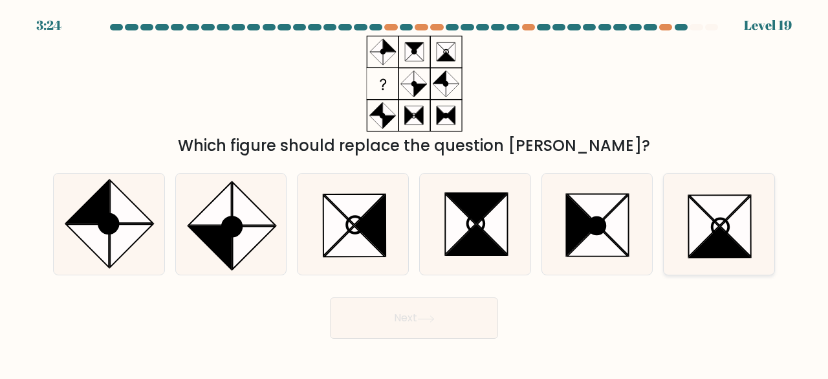
click at [712, 230] on icon at bounding box center [704, 226] width 30 height 61
click at [415, 193] on input "f." at bounding box center [414, 191] width 1 height 3
radio input "true"
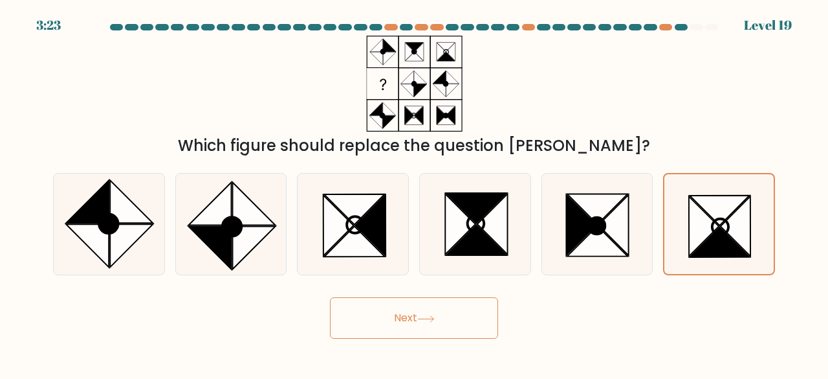
click at [419, 323] on button "Next" at bounding box center [414, 317] width 168 height 41
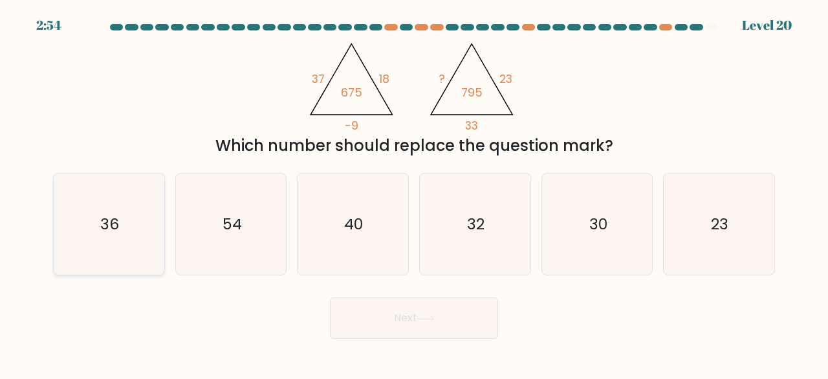
click at [124, 243] on icon "36" at bounding box center [109, 224] width 102 height 102
click at [414, 193] on input "a. 36" at bounding box center [414, 191] width 1 height 3
radio input "true"
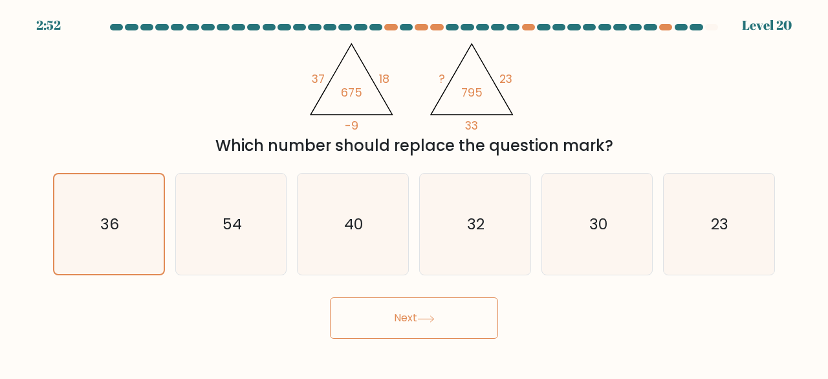
click at [417, 315] on button "Next" at bounding box center [414, 317] width 168 height 41
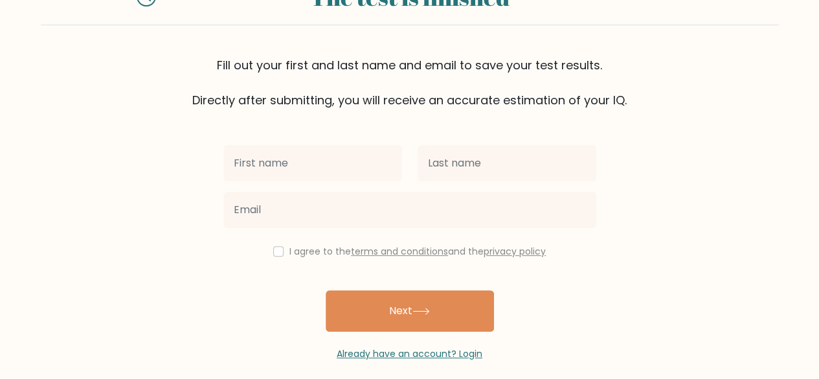
scroll to position [74, 0]
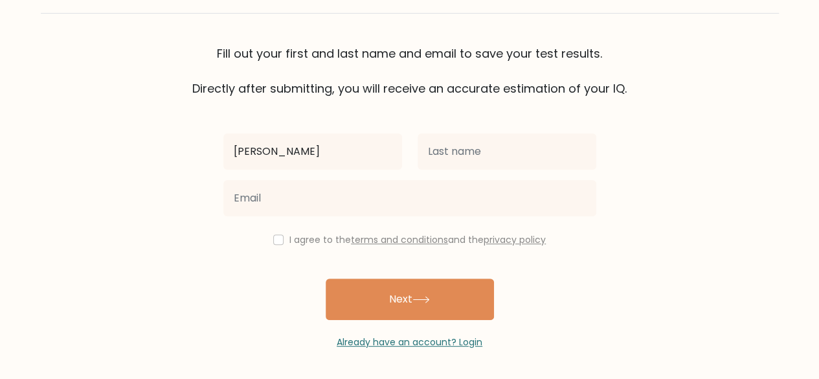
type input "[PERSON_NAME]"
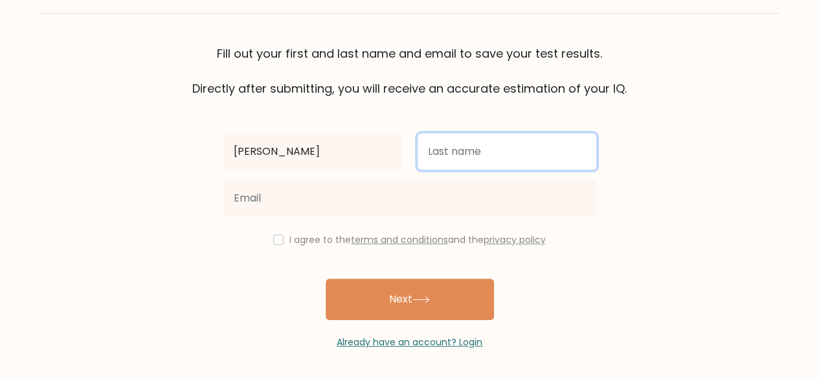
click at [487, 146] on input "text" at bounding box center [506, 151] width 179 height 36
type input "ho"
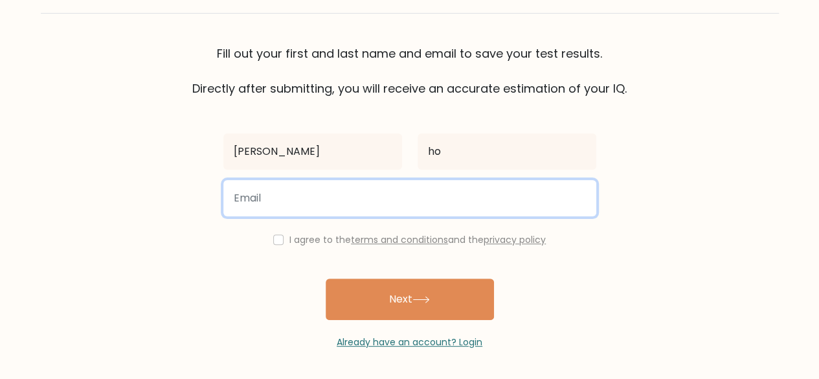
click at [371, 203] on input "email" at bounding box center [409, 198] width 373 height 36
type input "[PERSON_NAME][EMAIL_ADDRESS][DOMAIN_NAME]"
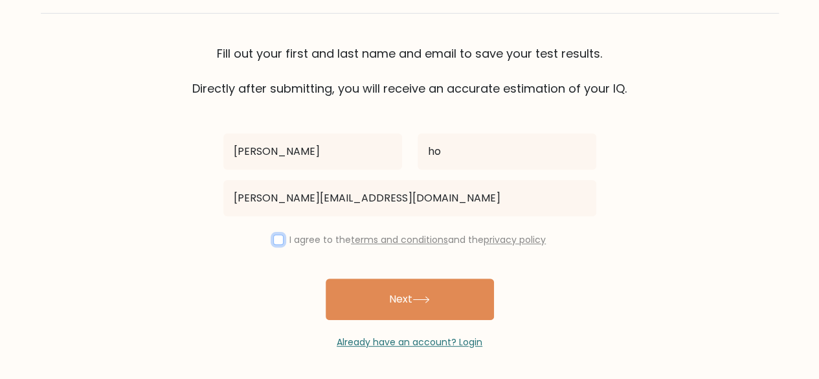
click at [278, 237] on input "checkbox" at bounding box center [278, 239] width 10 height 10
checkbox input "true"
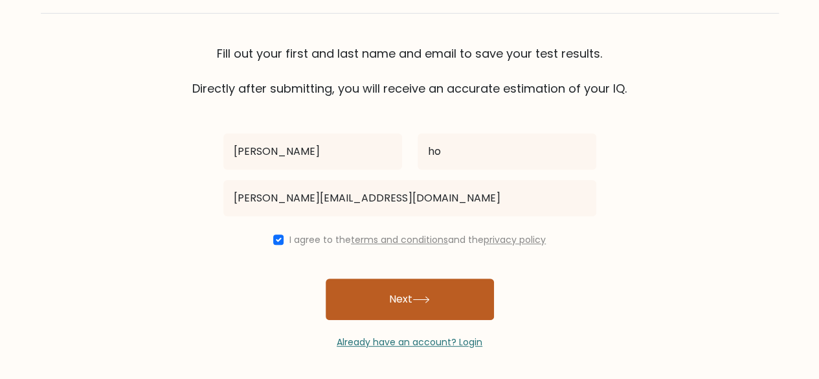
click at [412, 288] on button "Next" at bounding box center [409, 298] width 168 height 41
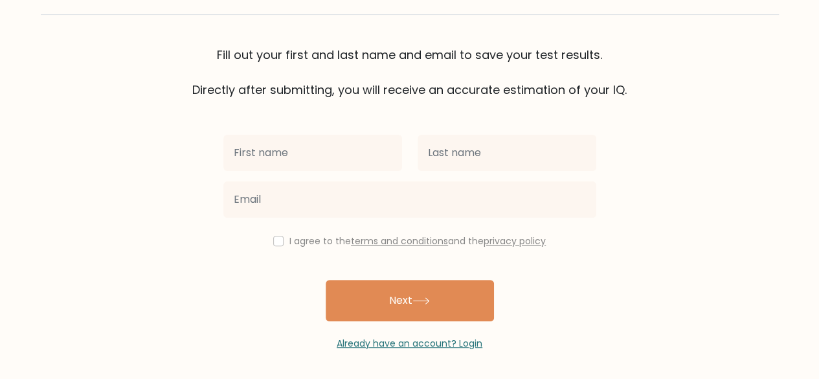
scroll to position [111, 0]
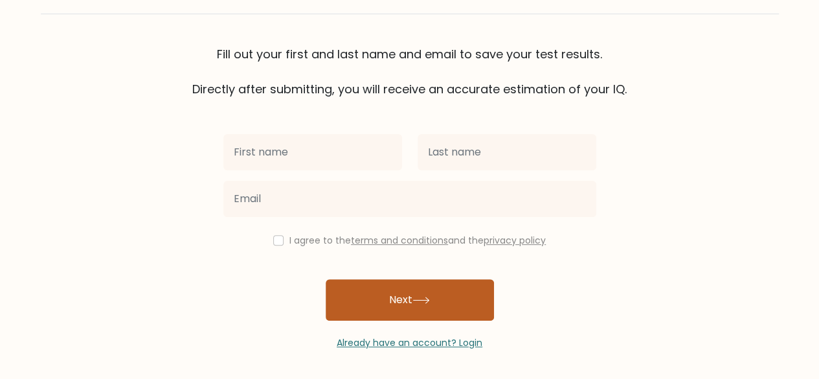
click at [393, 284] on button "Next" at bounding box center [409, 299] width 168 height 41
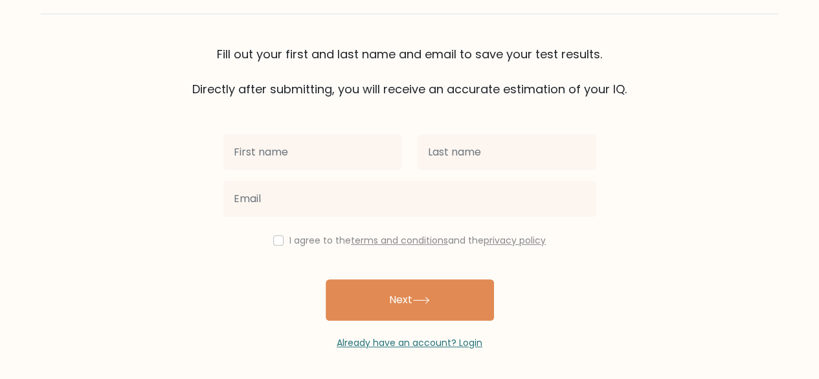
click at [596, 283] on div "I agree to the terms and conditions and the privacy policy Next Already have an…" at bounding box center [409, 224] width 388 height 252
click at [393, 340] on link "Already have an account? Login" at bounding box center [409, 342] width 146 height 13
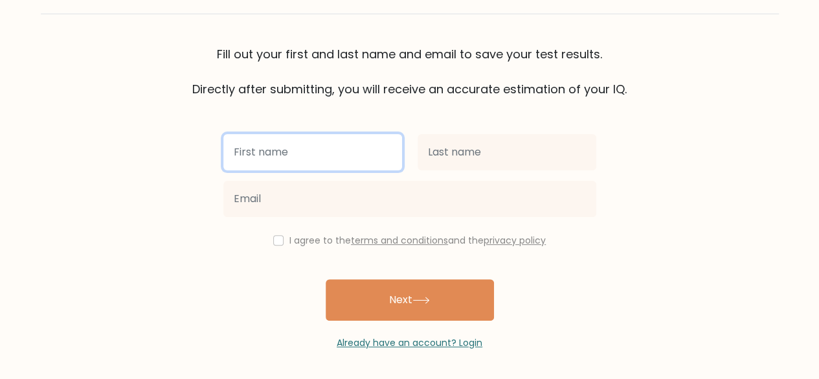
click at [317, 153] on input "text" at bounding box center [312, 152] width 179 height 36
type input "layton"
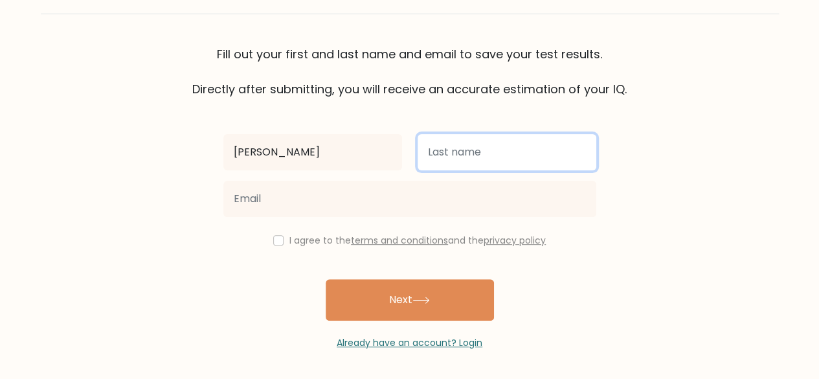
click at [462, 151] on input "text" at bounding box center [506, 152] width 179 height 36
type input "ho"
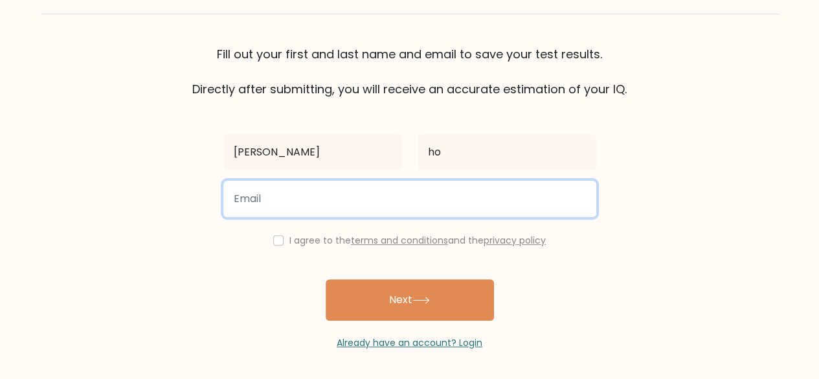
click at [305, 199] on input "email" at bounding box center [409, 199] width 373 height 36
type input "[PERSON_NAME][EMAIL_ADDRESS][DOMAIN_NAME]"
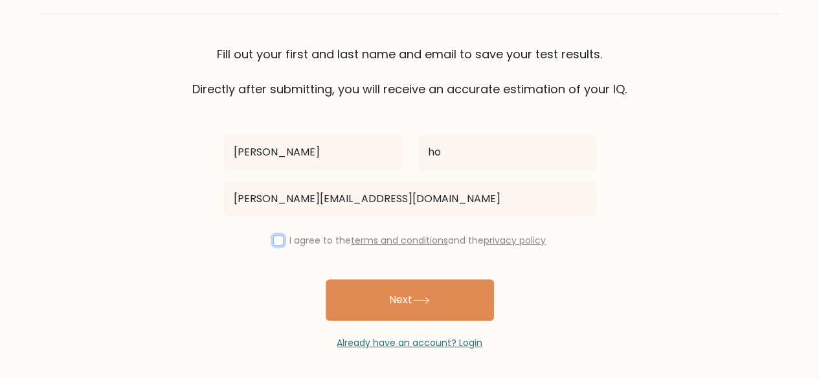
click at [277, 240] on input "checkbox" at bounding box center [278, 240] width 10 height 10
checkbox input "true"
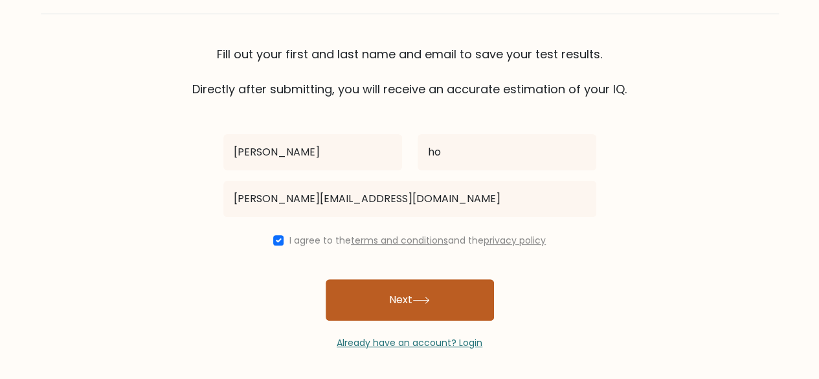
click at [384, 287] on button "Next" at bounding box center [409, 299] width 168 height 41
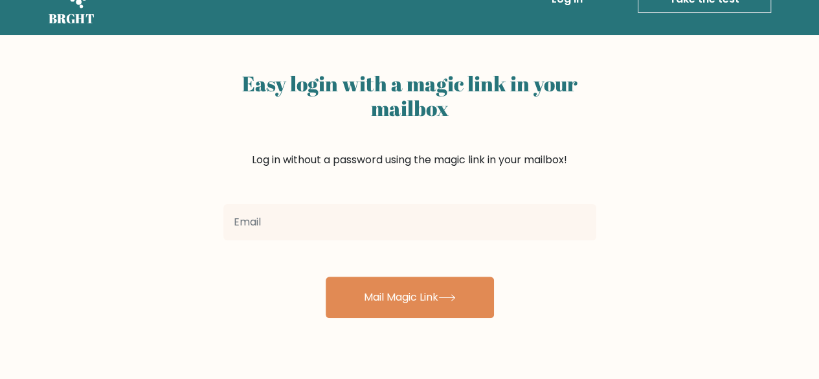
scroll to position [39, 0]
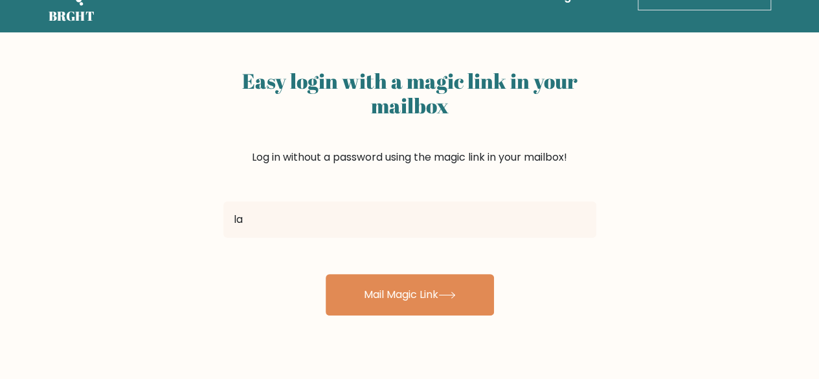
type input "[PERSON_NAME][EMAIL_ADDRESS][DOMAIN_NAME]"
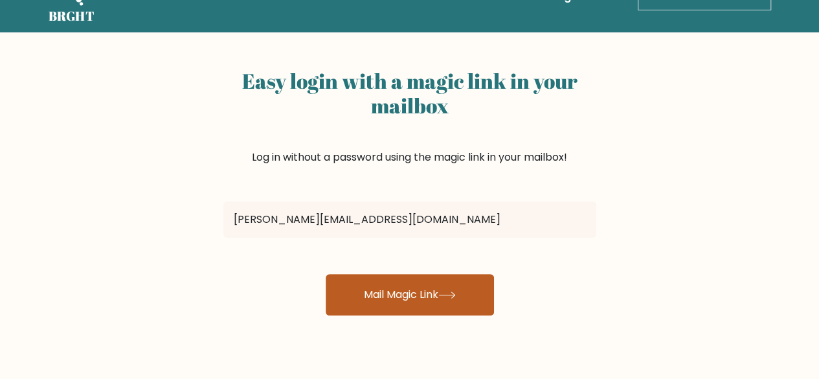
click at [402, 281] on button "Mail Magic Link" at bounding box center [409, 294] width 168 height 41
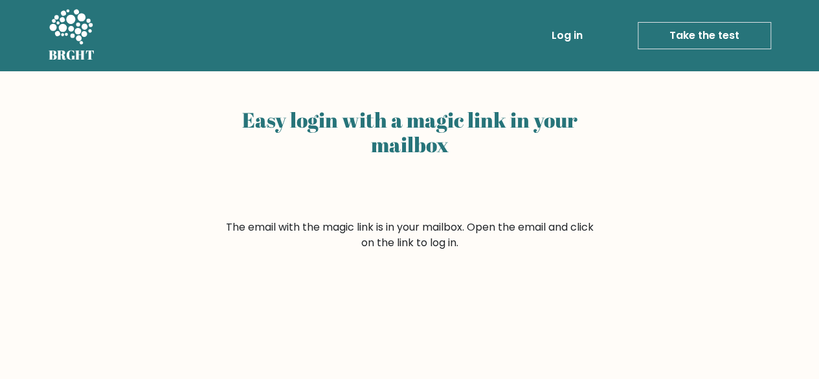
click at [555, 36] on link "Log in" at bounding box center [566, 36] width 41 height 26
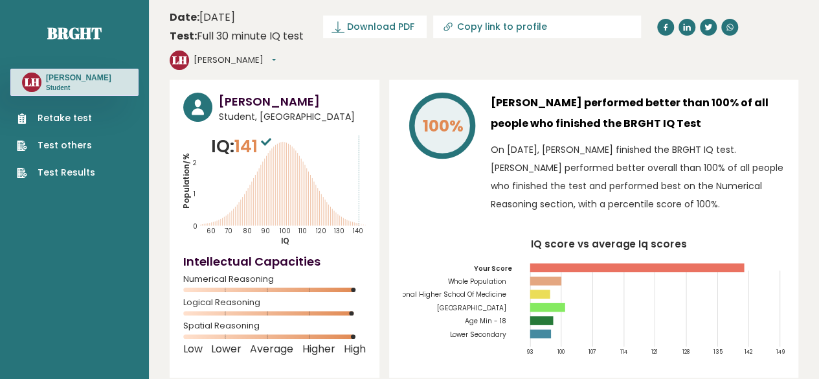
click at [64, 170] on link "Test Results" at bounding box center [56, 173] width 78 height 14
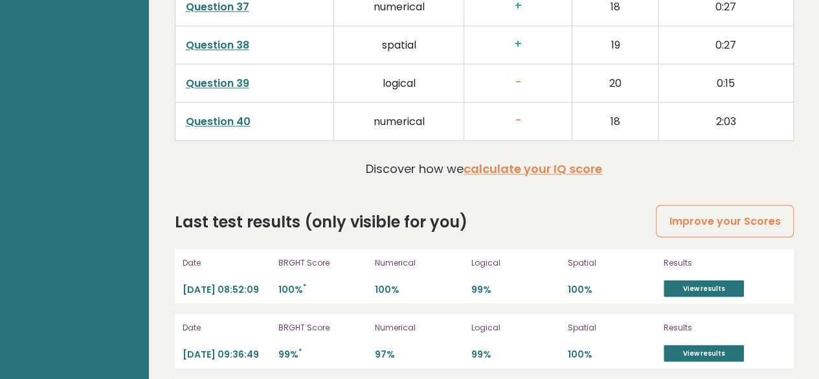
scroll to position [3474, 0]
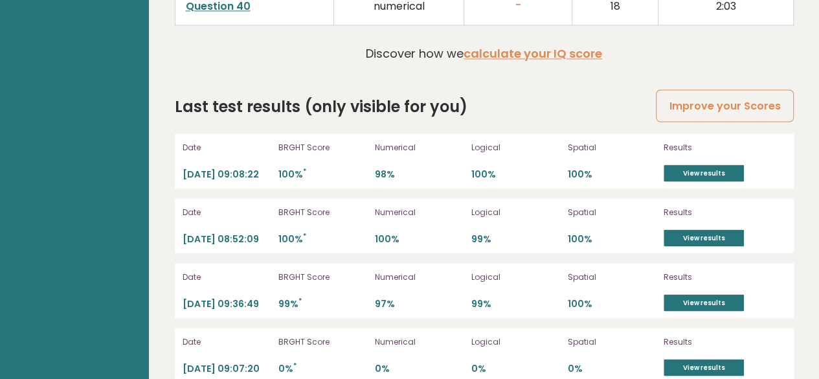
scroll to position [3607, 0]
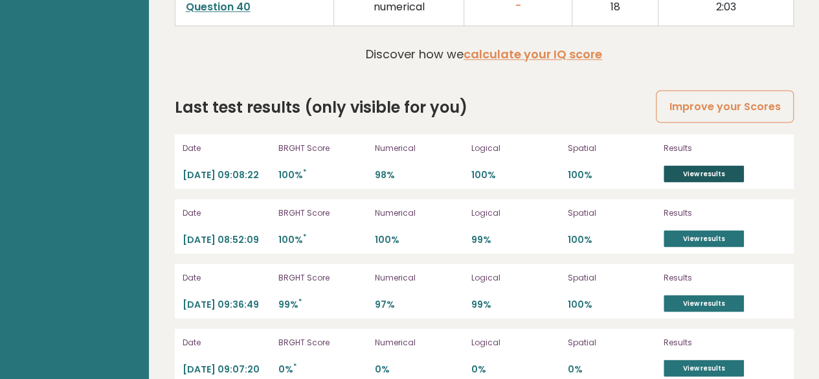
click at [681, 165] on link "View results" at bounding box center [703, 173] width 80 height 17
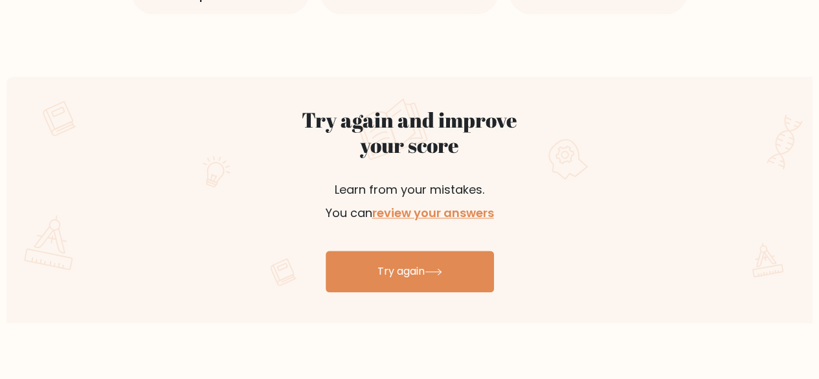
scroll to position [656, 0]
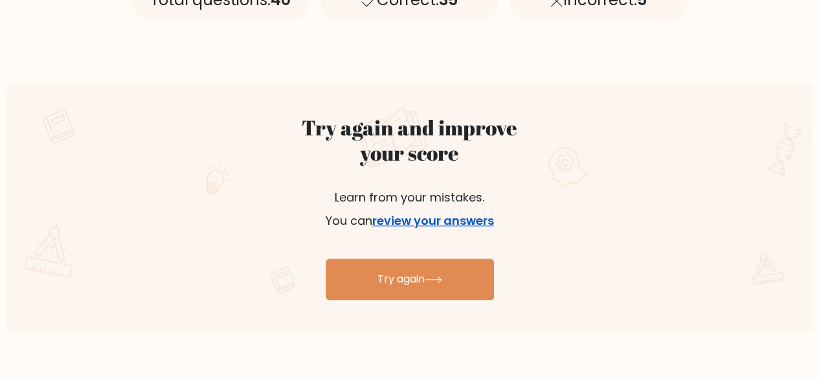
click at [474, 219] on link "review your answers" at bounding box center [433, 220] width 122 height 16
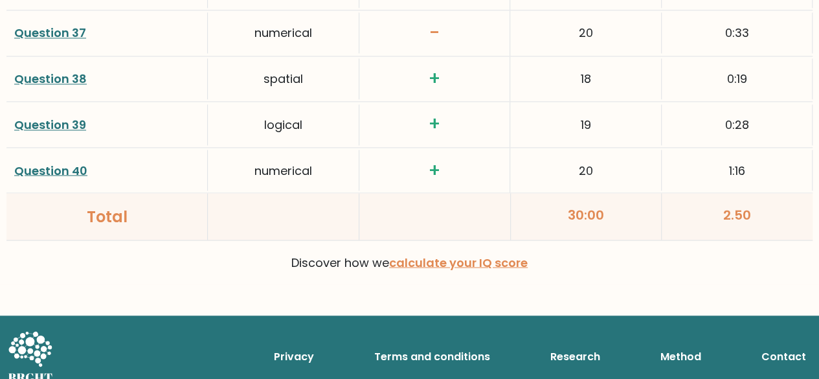
scroll to position [3515, 0]
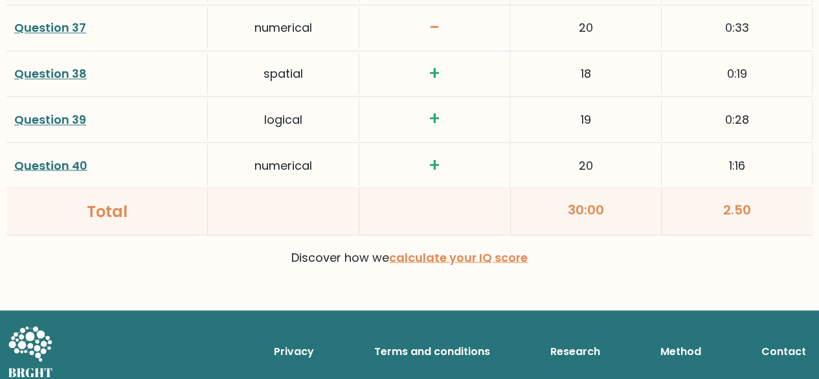
click at [25, 335] on icon at bounding box center [29, 343] width 43 height 35
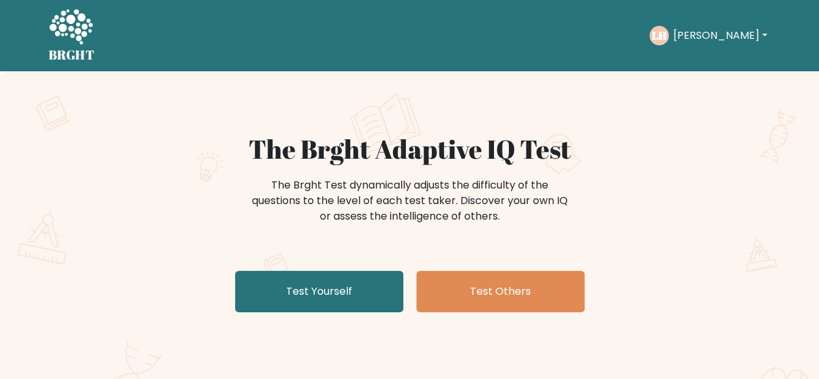
click at [709, 37] on button "[PERSON_NAME]" at bounding box center [719, 35] width 102 height 17
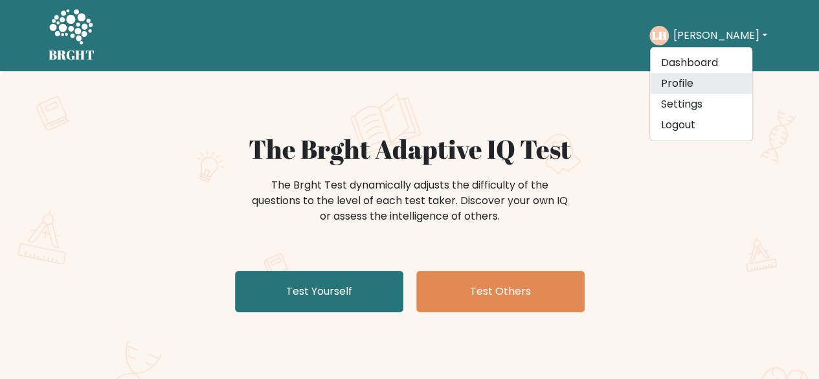
click at [688, 83] on link "Profile" at bounding box center [701, 83] width 102 height 21
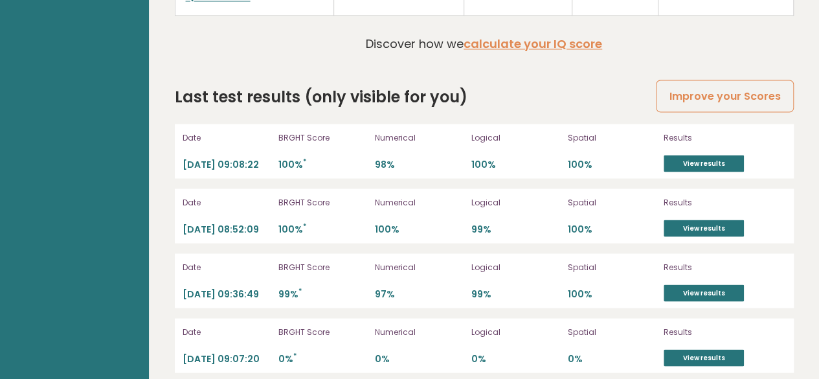
scroll to position [3611, 0]
